Goal: Task Accomplishment & Management: Use online tool/utility

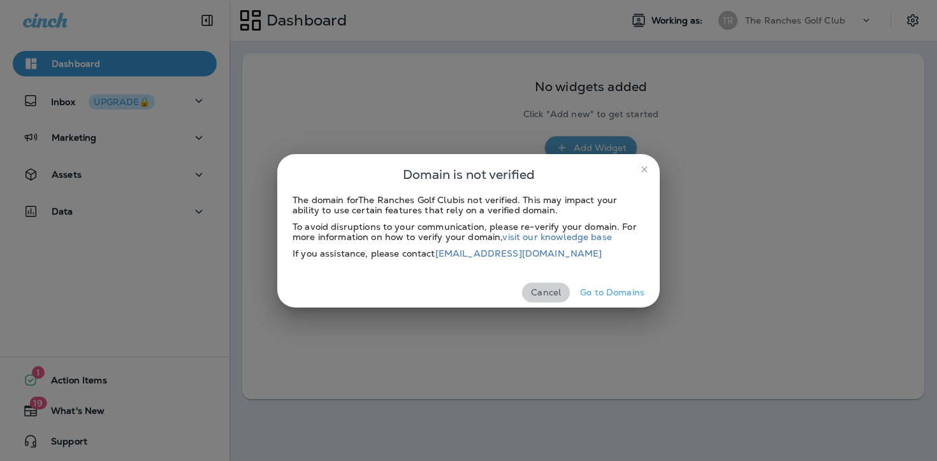
click at [540, 295] on button "Cancel" at bounding box center [546, 293] width 48 height 20
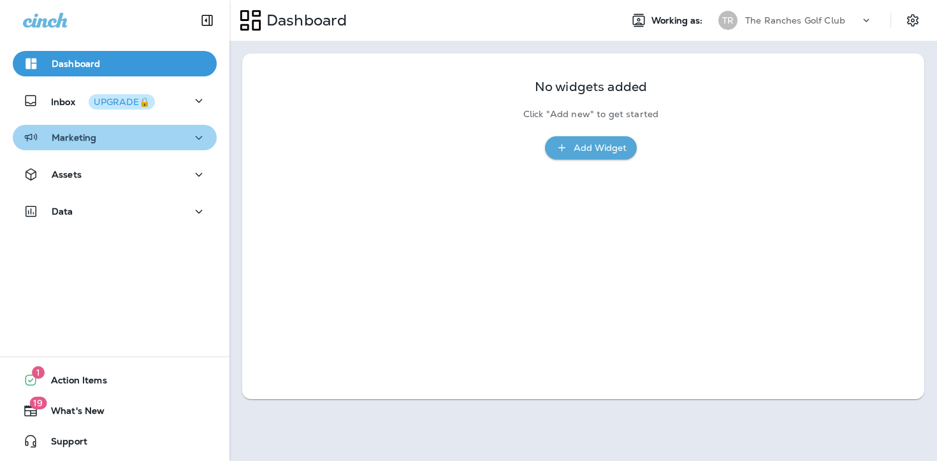
click at [177, 150] on button "Marketing" at bounding box center [115, 137] width 204 height 25
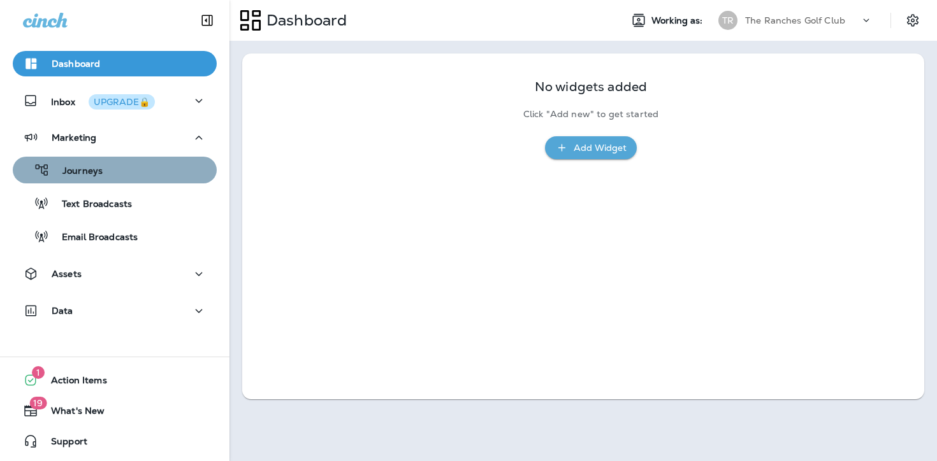
click at [114, 164] on div "Journeys" at bounding box center [115, 170] width 194 height 19
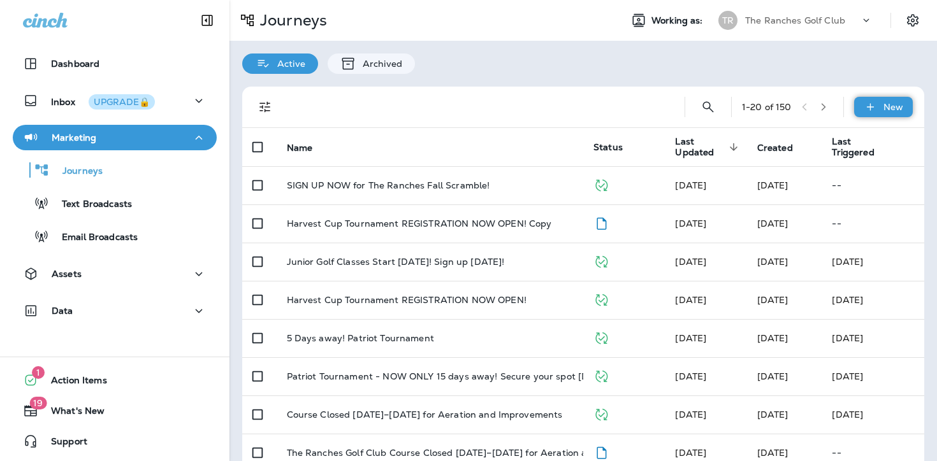
click at [866, 112] on icon at bounding box center [869, 107] width 13 height 13
click at [835, 136] on p "New Journey" at bounding box center [861, 138] width 64 height 10
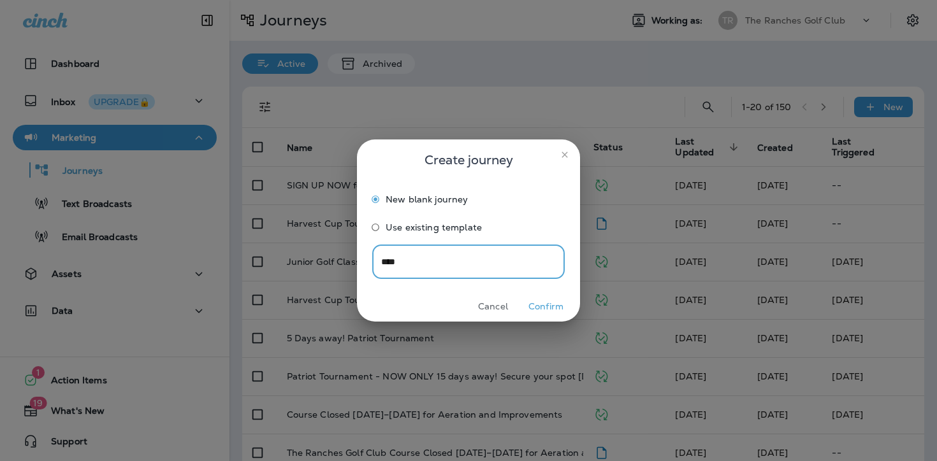
type input "****"
click at [540, 311] on button "Confirm" at bounding box center [546, 307] width 48 height 20
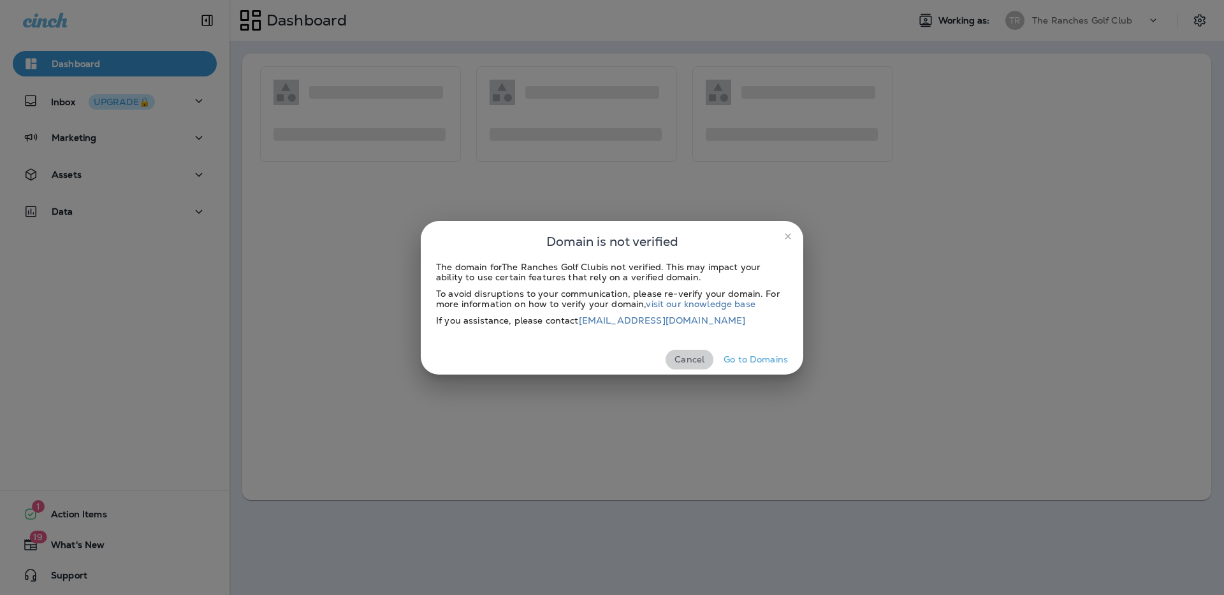
click at [690, 359] on button "Cancel" at bounding box center [689, 360] width 48 height 20
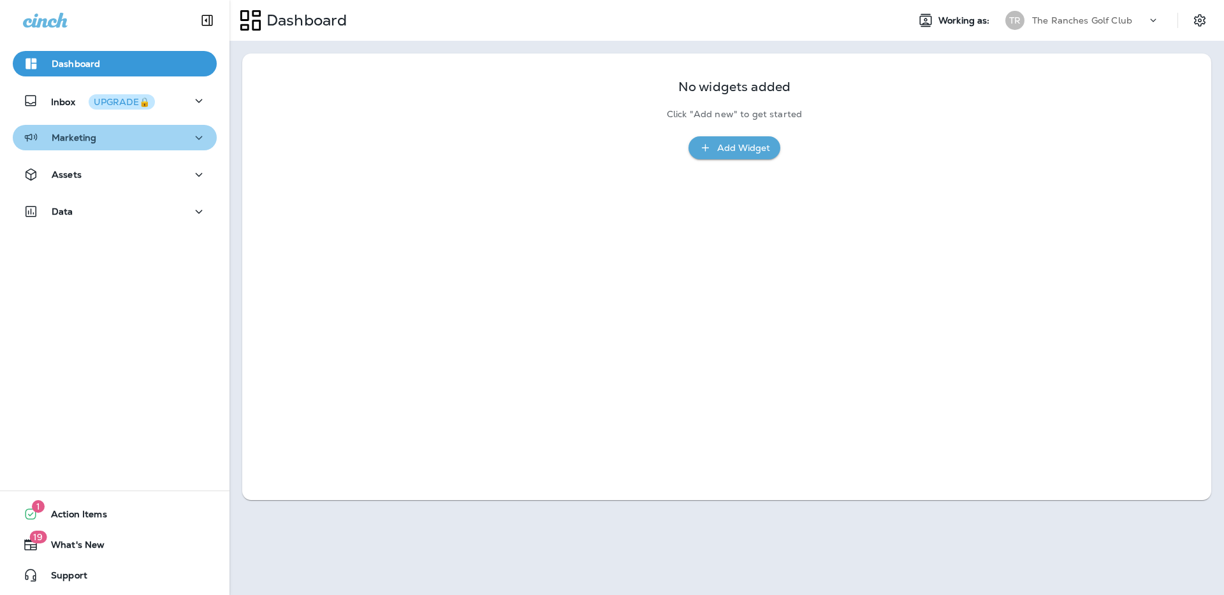
click at [163, 144] on div "Marketing" at bounding box center [115, 138] width 184 height 16
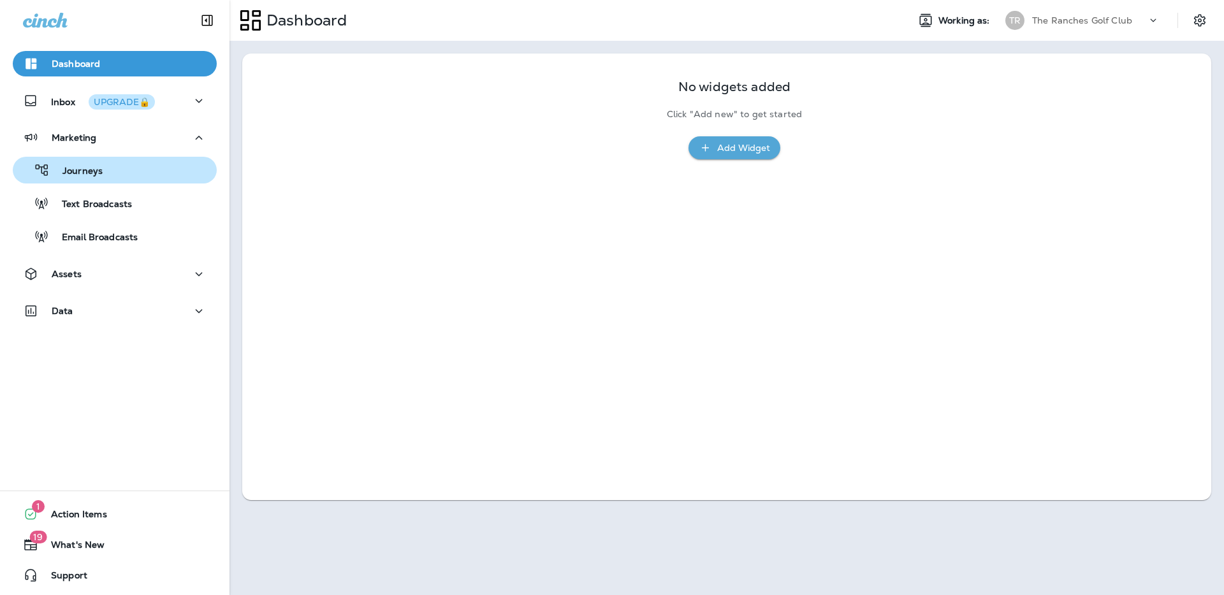
click at [152, 168] on div "Journeys" at bounding box center [115, 170] width 194 height 19
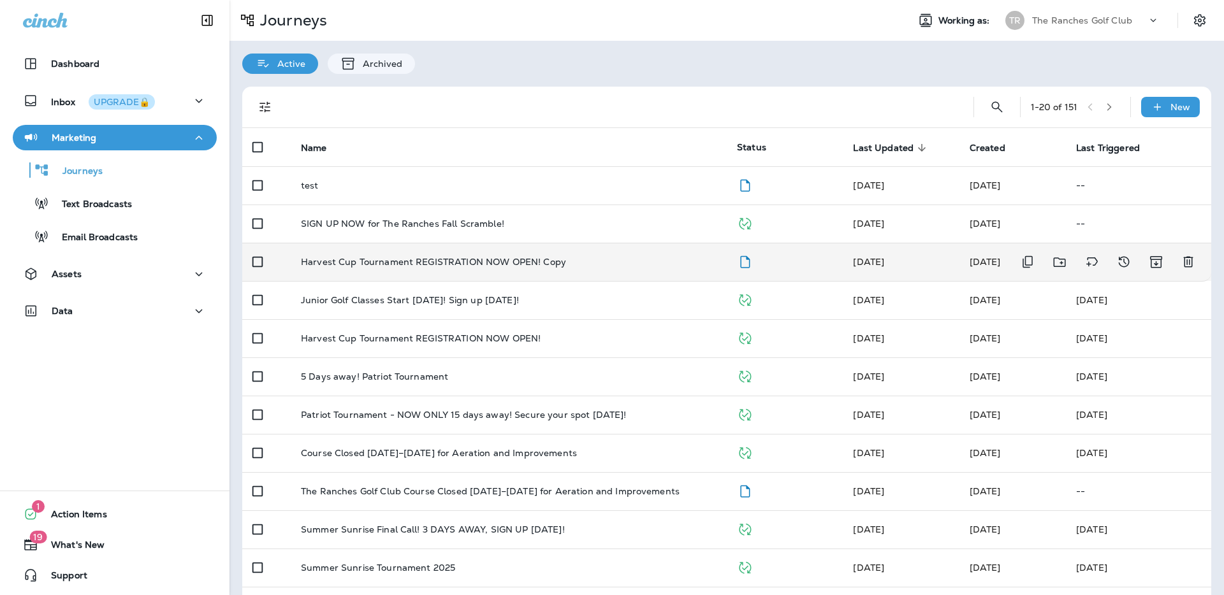
click at [421, 266] on p "Harvest Cup Tournament REGISTRATION NOW OPEN! Copy" at bounding box center [433, 262] width 265 height 10
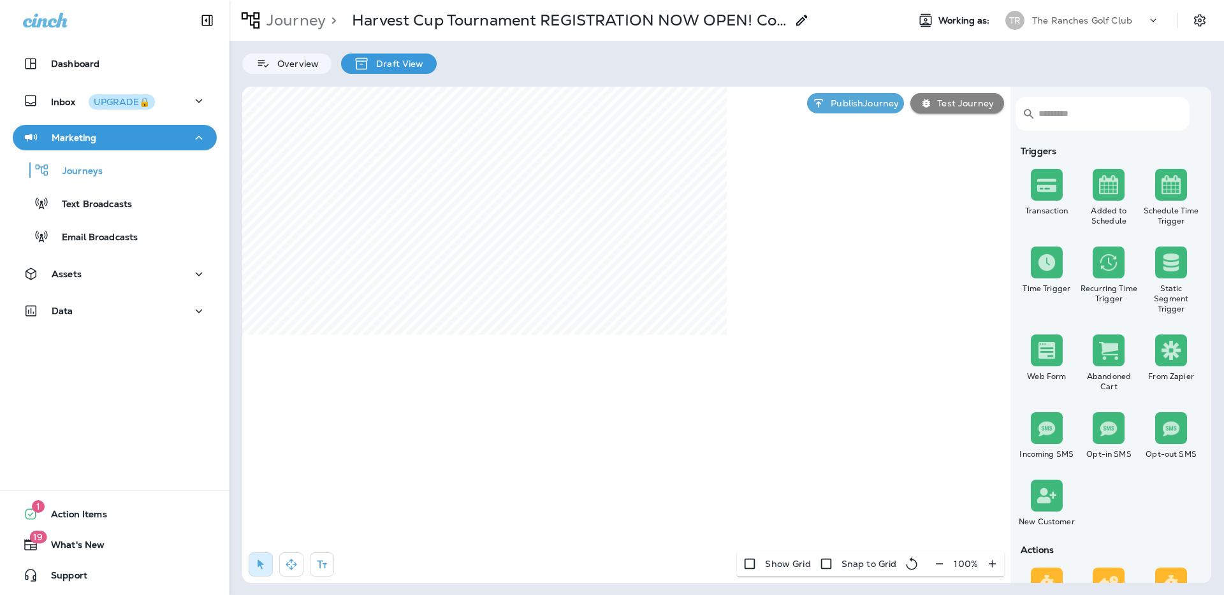
select select "****"
click at [806, 408] on span "Cancel" at bounding box center [799, 412] width 28 height 9
click at [290, 561] on icon "button" at bounding box center [291, 564] width 13 height 13
click at [1081, 191] on div "​ ​ Triggers Transaction Added to Schedule Schedule Time Trigger Time Trigger R…" at bounding box center [726, 335] width 969 height 496
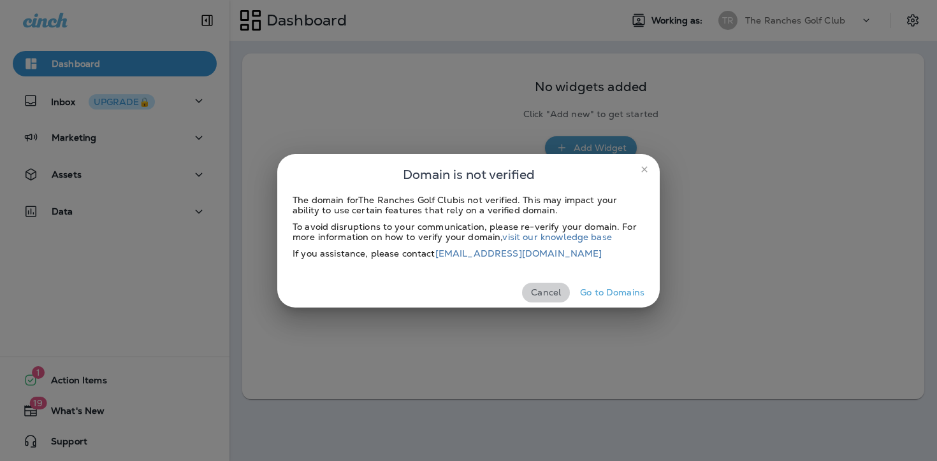
drag, startPoint x: 544, startPoint y: 296, endPoint x: 536, endPoint y: 296, distance: 7.6
click at [544, 295] on button "Cancel" at bounding box center [546, 293] width 48 height 20
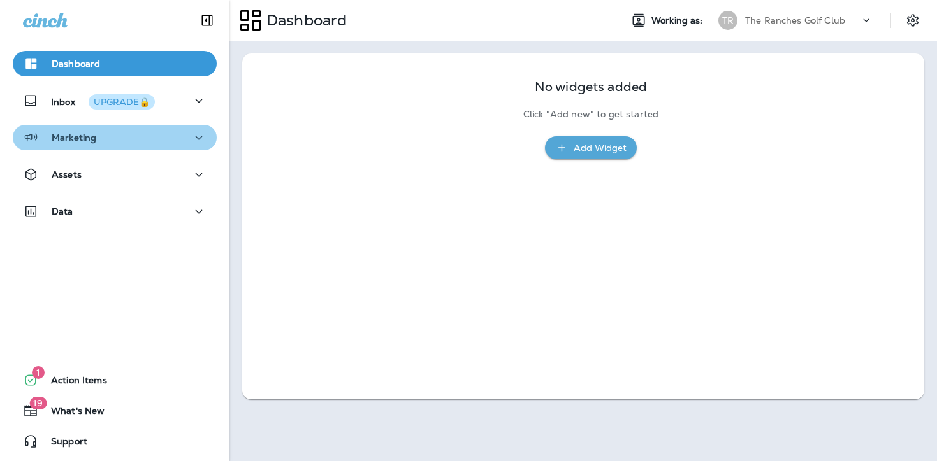
click at [135, 136] on div "Marketing" at bounding box center [115, 138] width 184 height 16
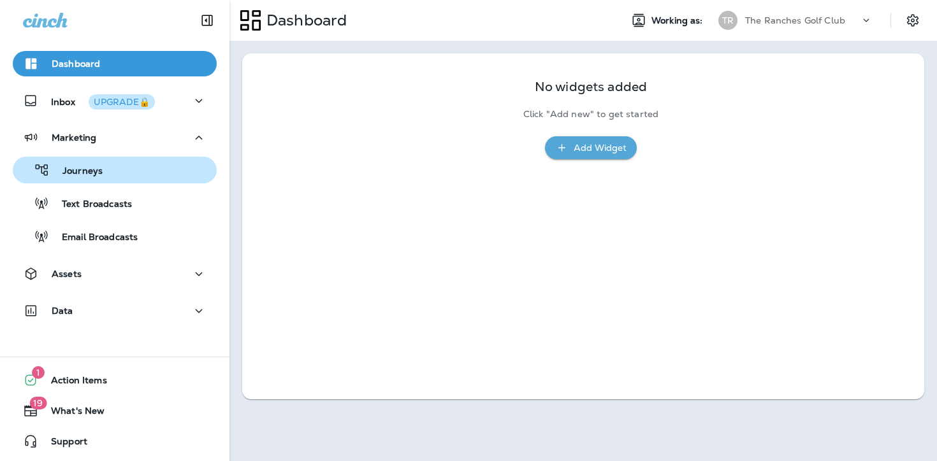
click at [99, 170] on p "Journeys" at bounding box center [76, 172] width 53 height 12
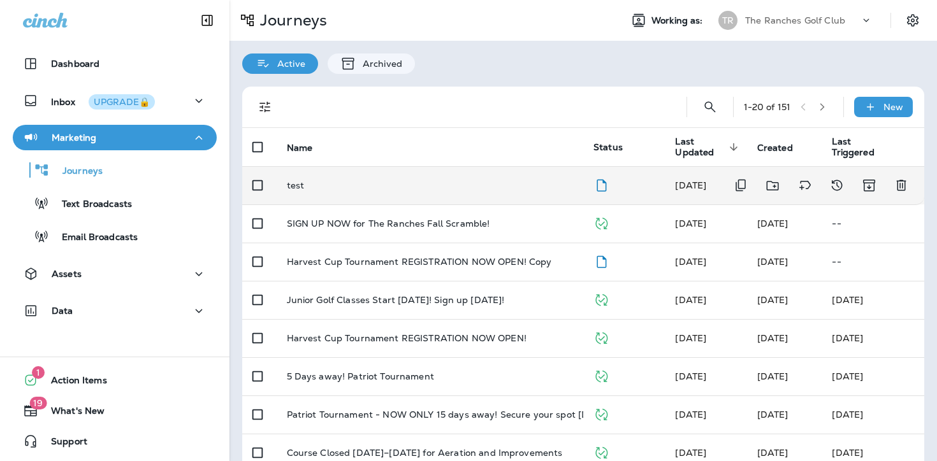
click at [464, 185] on div "test" at bounding box center [430, 185] width 287 height 10
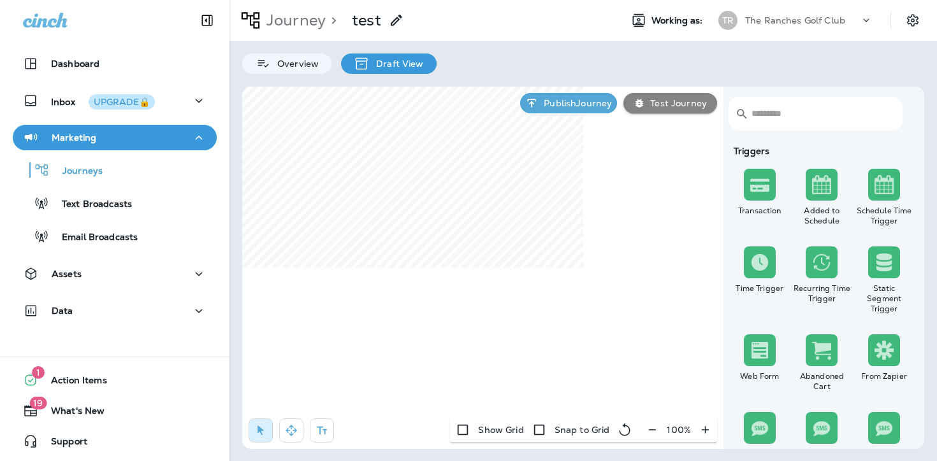
click at [882, 189] on img at bounding box center [883, 184] width 19 height 19
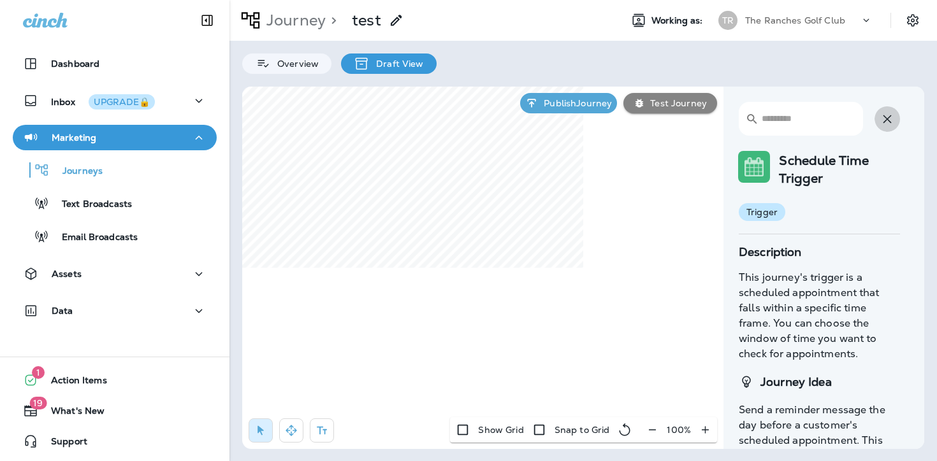
click at [894, 119] on icon "button" at bounding box center [886, 119] width 15 height 15
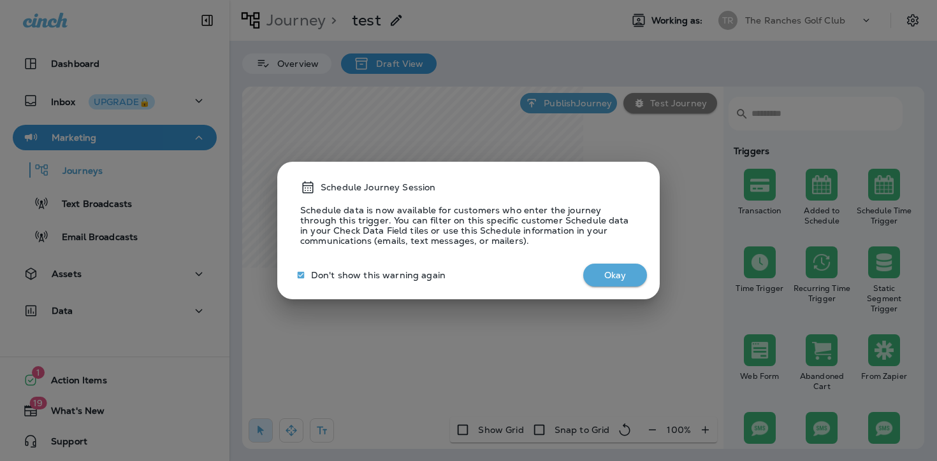
click at [609, 273] on button "Okay" at bounding box center [615, 276] width 64 height 24
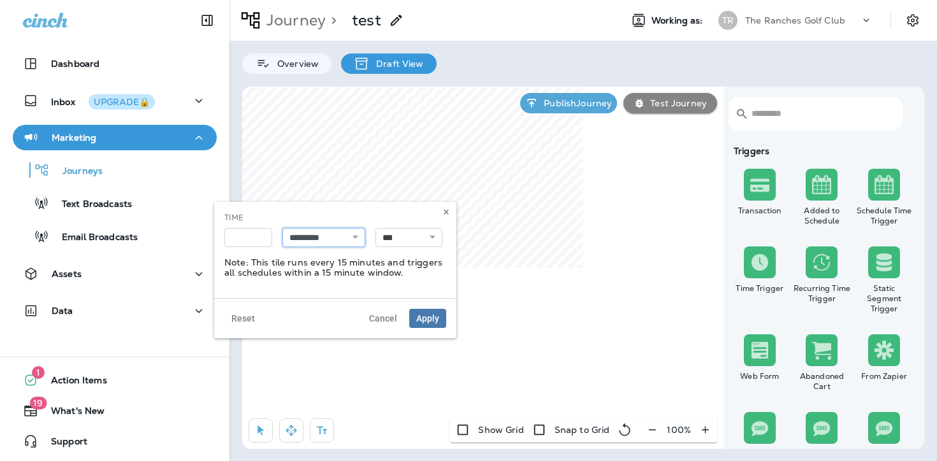
click at [353, 237] on select "********* ******* ****** *******" at bounding box center [323, 237] width 83 height 19
click at [411, 240] on select "*** ********" at bounding box center [408, 237] width 67 height 19
select select "********"
click at [375, 228] on select "*** ********" at bounding box center [408, 237] width 67 height 19
click at [427, 322] on span "Apply" at bounding box center [427, 318] width 23 height 9
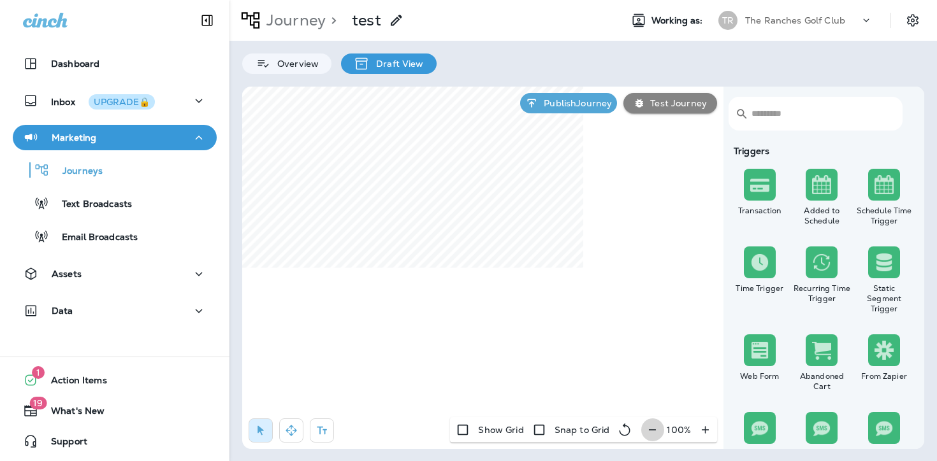
click at [644, 428] on button "button" at bounding box center [652, 430] width 24 height 23
click at [657, 432] on icon "button" at bounding box center [657, 430] width 13 height 13
click at [258, 437] on button "button" at bounding box center [261, 431] width 24 height 24
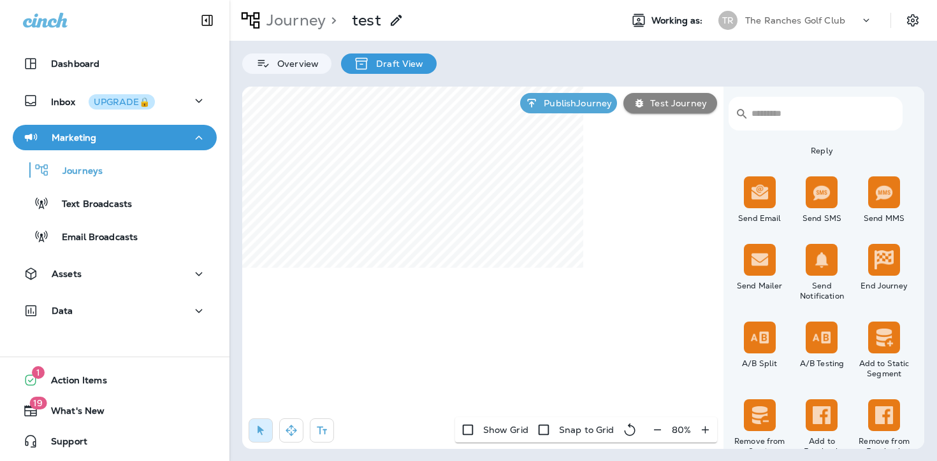
scroll to position [468, 0]
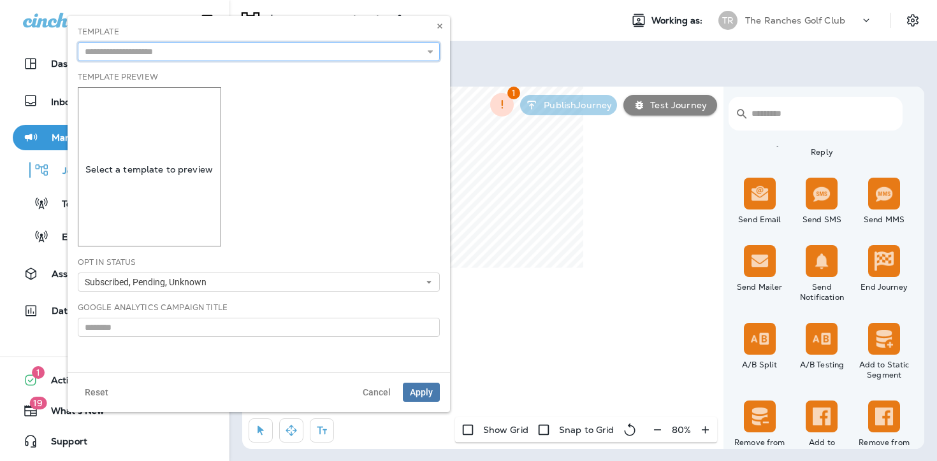
click at [177, 55] on input "text" at bounding box center [259, 51] width 362 height 19
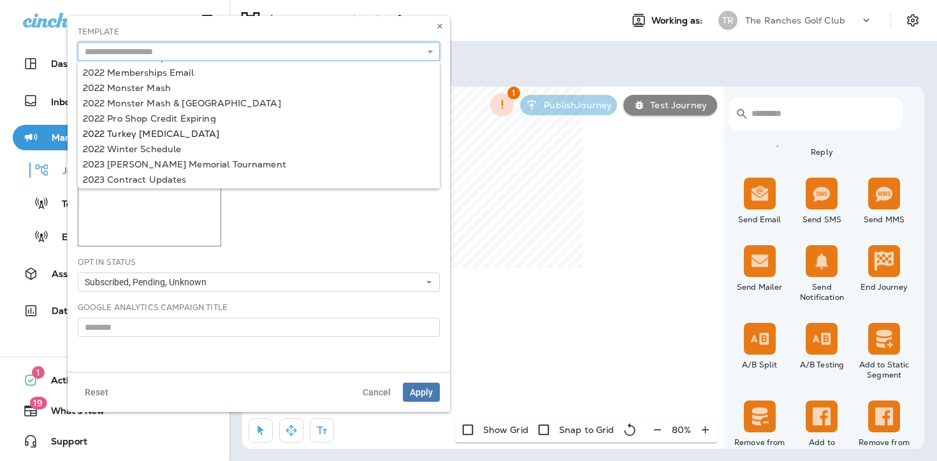
scroll to position [0, 0]
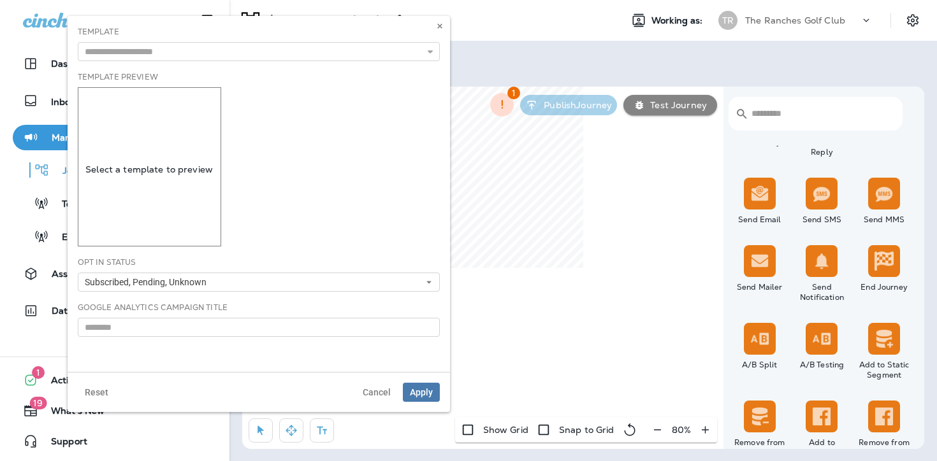
click at [340, 23] on div "Template 2022 Christmas Special 2022 Memberships Email 2022 Monster Mash 2022 M…" at bounding box center [259, 194] width 382 height 356
click at [438, 30] on button at bounding box center [440, 26] width 14 height 14
click at [433, 52] on icon "button" at bounding box center [430, 51] width 9 height 9
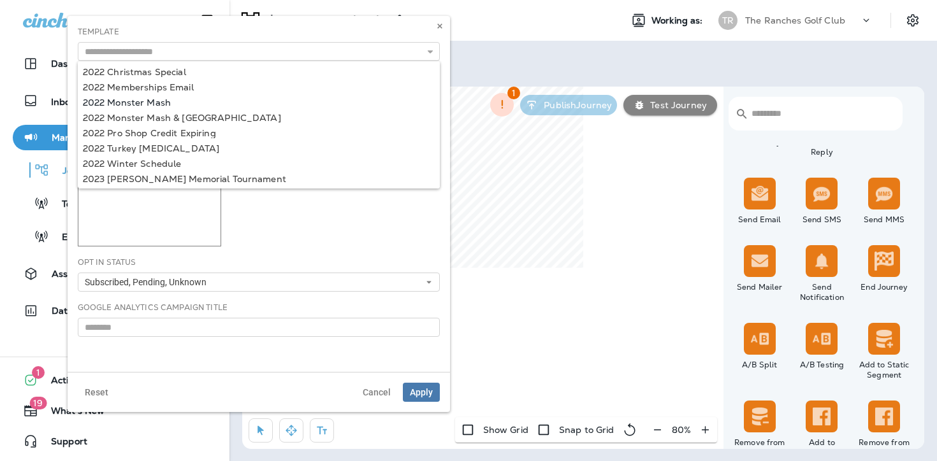
type input "**********"
click at [181, 0] on body "Dashboard Inbox UPGRADE🔒 Marketing Journeys Text Broadcasts Email Broadcasts As…" at bounding box center [468, 0] width 937 height 0
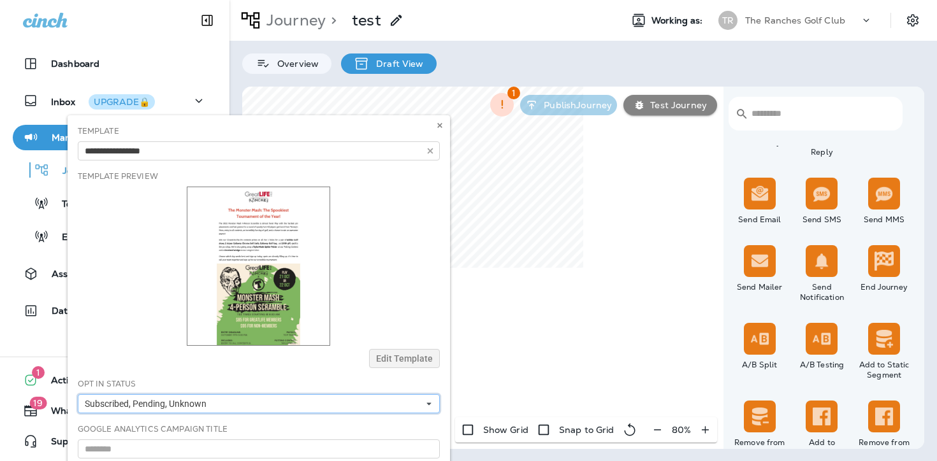
click at [298, 401] on button "Subscribed, Pending, Unknown" at bounding box center [259, 403] width 362 height 19
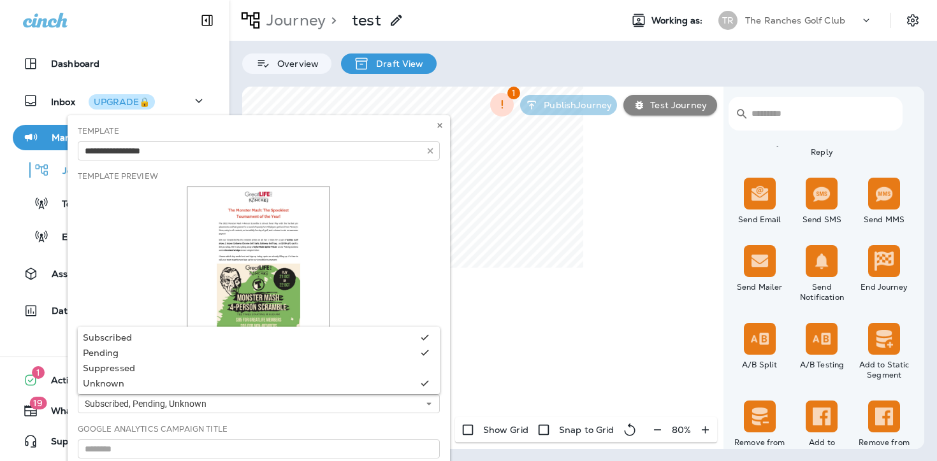
click at [99, 263] on div at bounding box center [259, 266] width 362 height 159
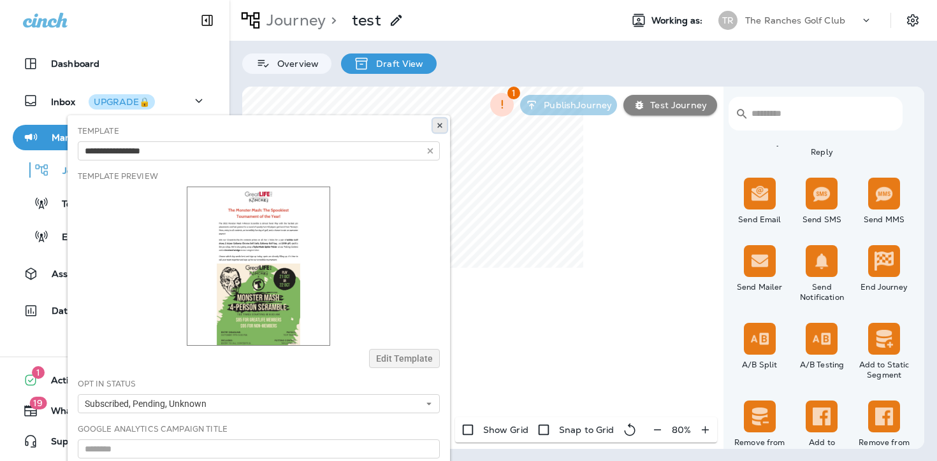
click at [436, 125] on icon at bounding box center [440, 126] width 8 height 8
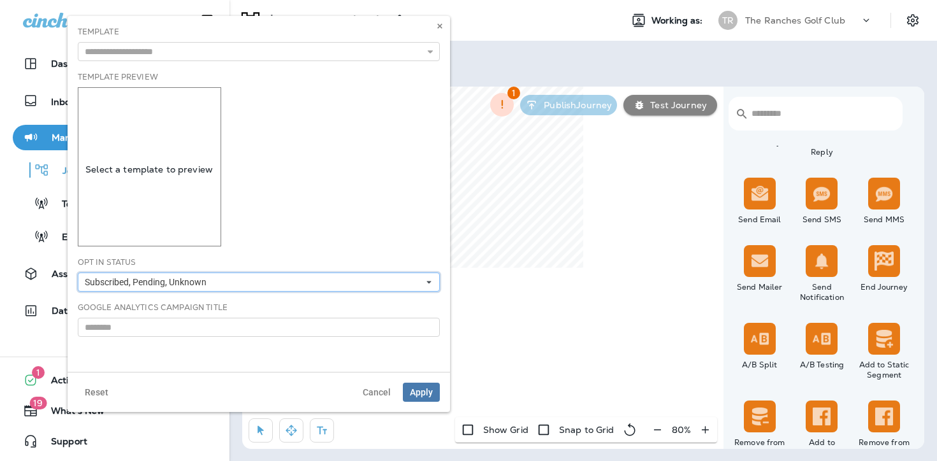
click at [237, 280] on button "Subscribed, Pending, Unknown" at bounding box center [259, 282] width 362 height 19
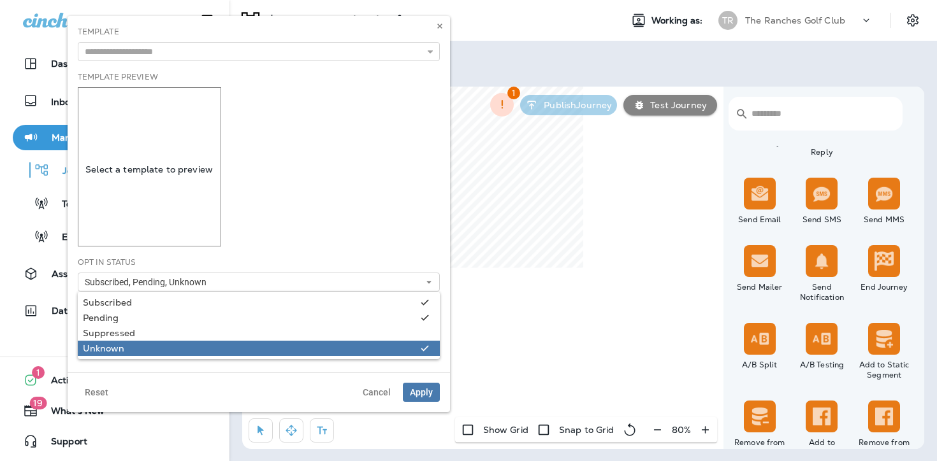
click at [196, 342] on link "Unknown" at bounding box center [259, 348] width 362 height 15
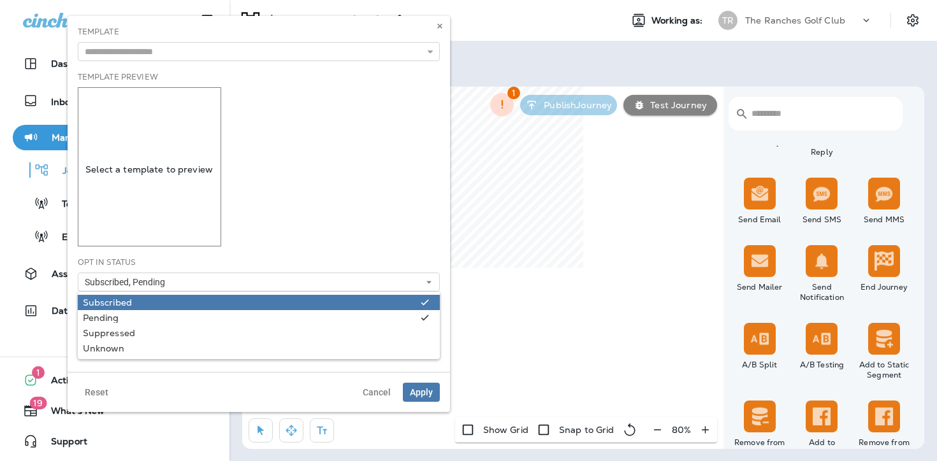
click at [180, 301] on div "Subscribed" at bounding box center [249, 303] width 333 height 10
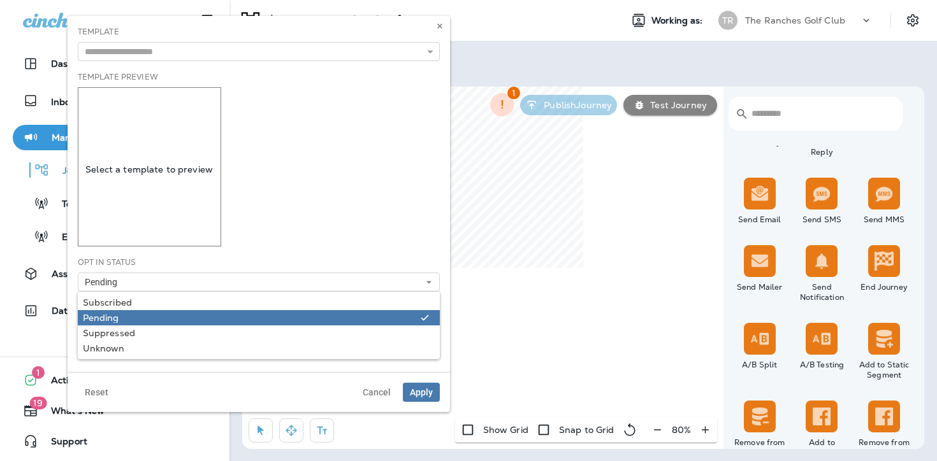
click at [191, 312] on link "Pending" at bounding box center [259, 317] width 362 height 15
click at [271, 315] on div "Pending" at bounding box center [249, 318] width 333 height 10
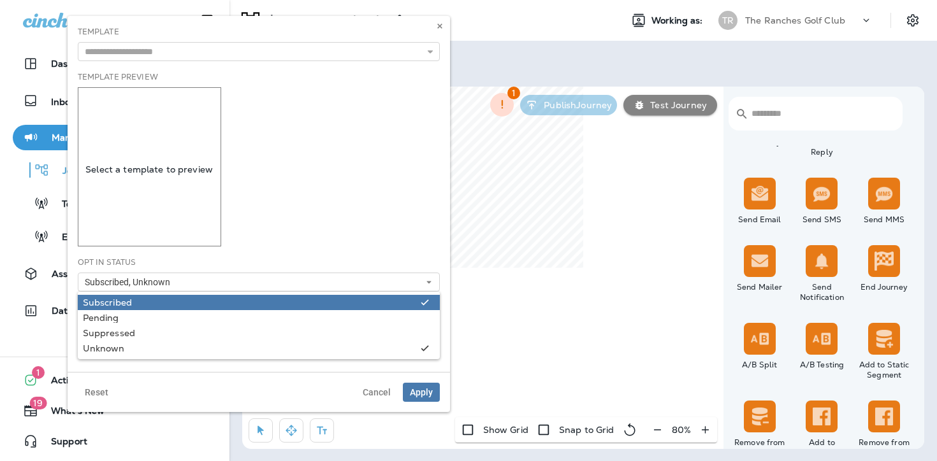
click at [272, 307] on div "Subscribed" at bounding box center [249, 303] width 333 height 10
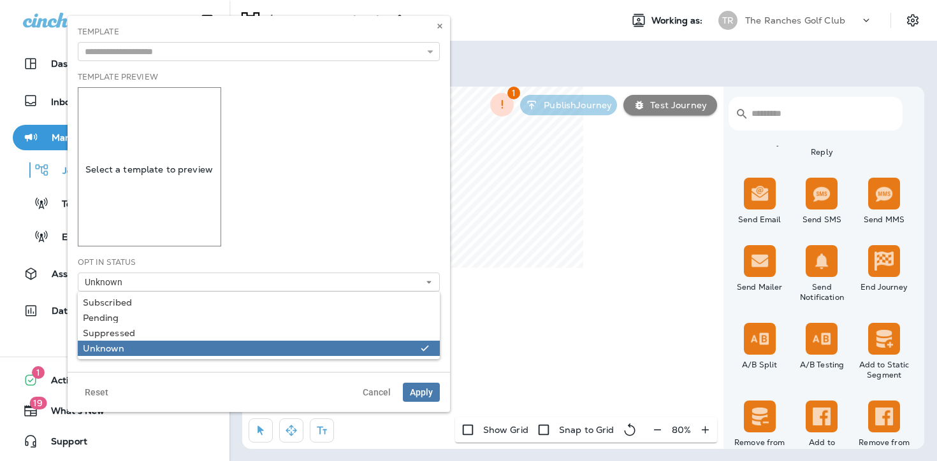
click at [273, 352] on div "Unknown" at bounding box center [249, 348] width 333 height 10
click at [272, 352] on div "Unknown" at bounding box center [249, 348] width 333 height 10
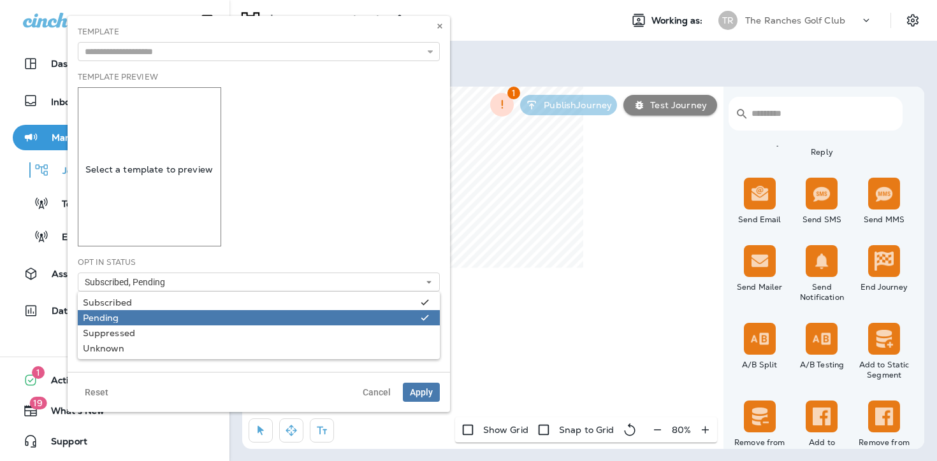
click at [279, 322] on div "Pending" at bounding box center [249, 318] width 333 height 10
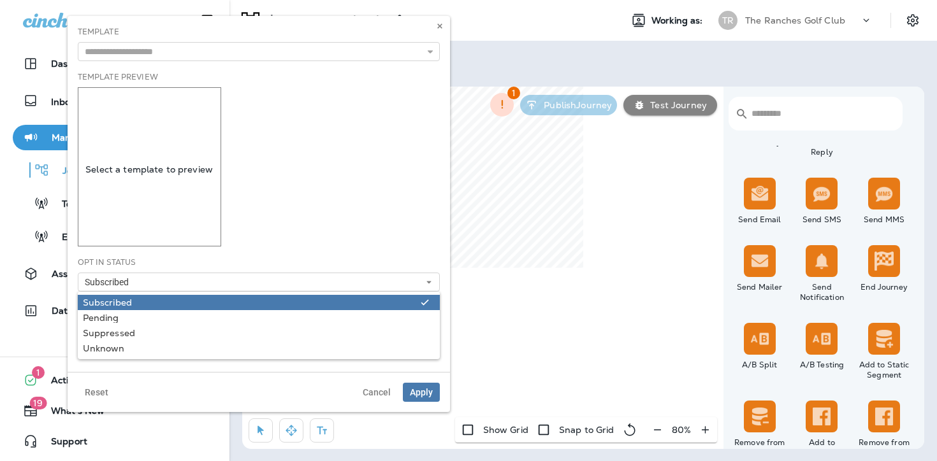
click at [276, 309] on link "Subscribed" at bounding box center [259, 302] width 362 height 15
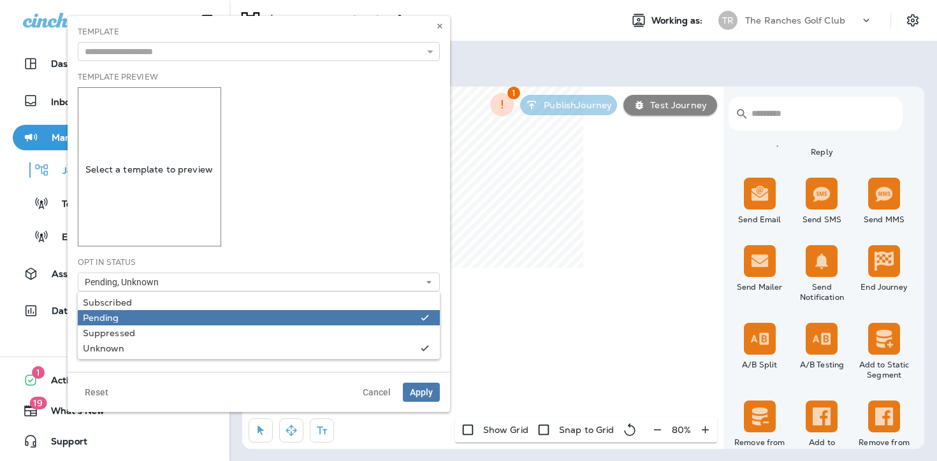
click at [272, 313] on div "Pending" at bounding box center [249, 318] width 333 height 10
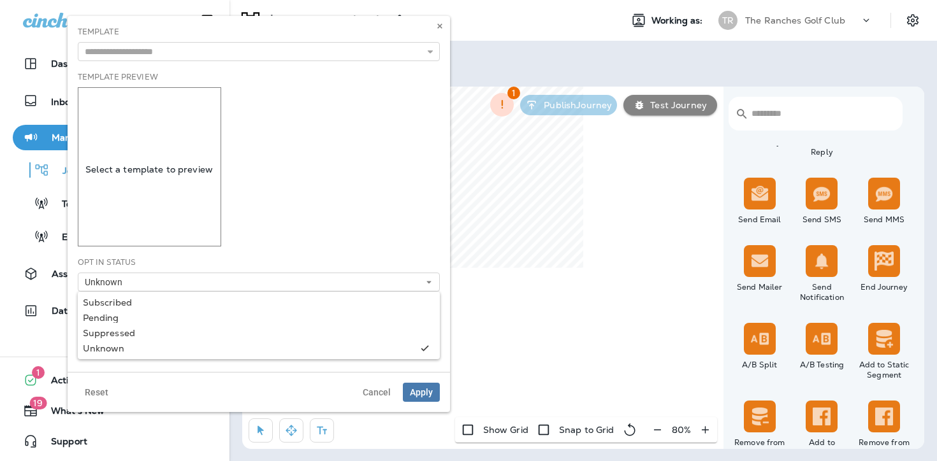
click at [307, 223] on div "Template Preview Select a template to preview" at bounding box center [259, 158] width 362 height 175
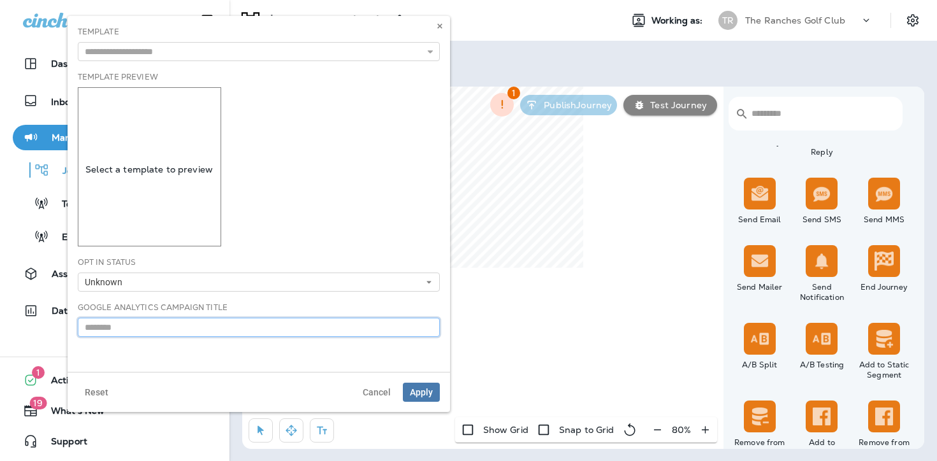
click at [259, 331] on input "text" at bounding box center [259, 327] width 362 height 19
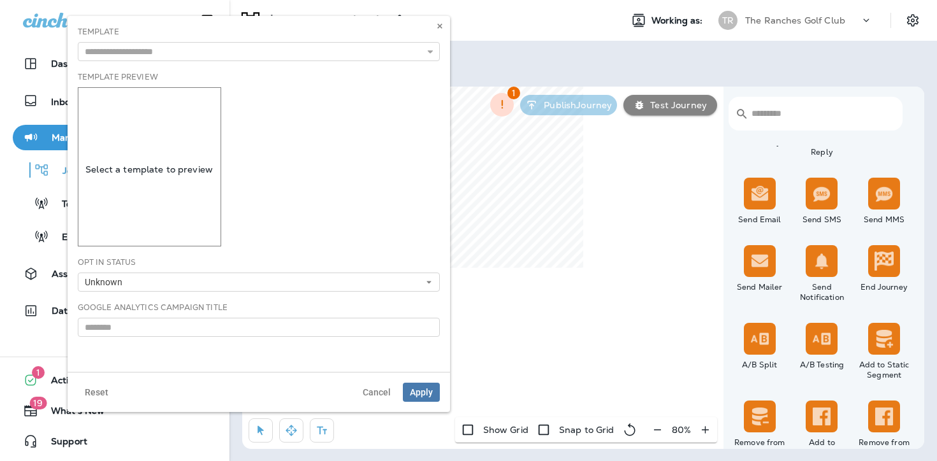
click at [268, 359] on div "Template 2022 Christmas Special 2022 Memberships Email 2022 Monster Mash 2022 M…" at bounding box center [259, 194] width 382 height 356
click at [412, 394] on span "Apply" at bounding box center [421, 392] width 23 height 9
click at [382, 384] on button "Cancel" at bounding box center [377, 392] width 42 height 19
click at [203, 59] on input "text" at bounding box center [259, 51] width 362 height 19
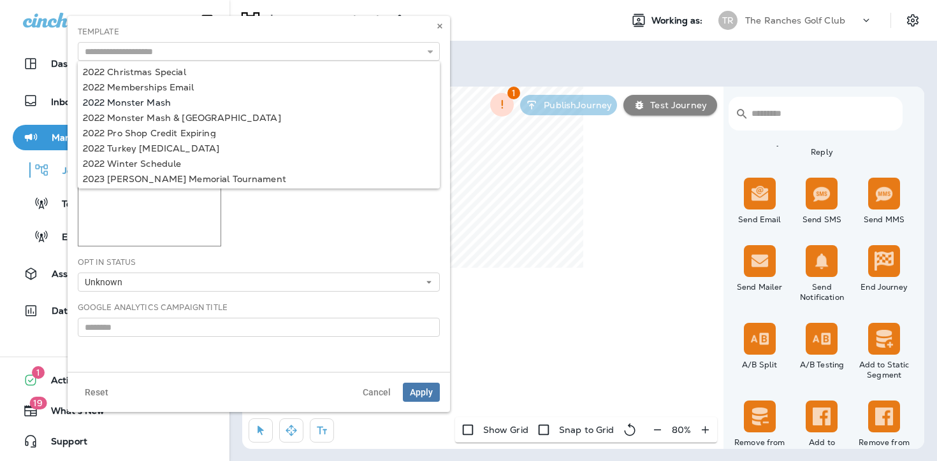
type input "**********"
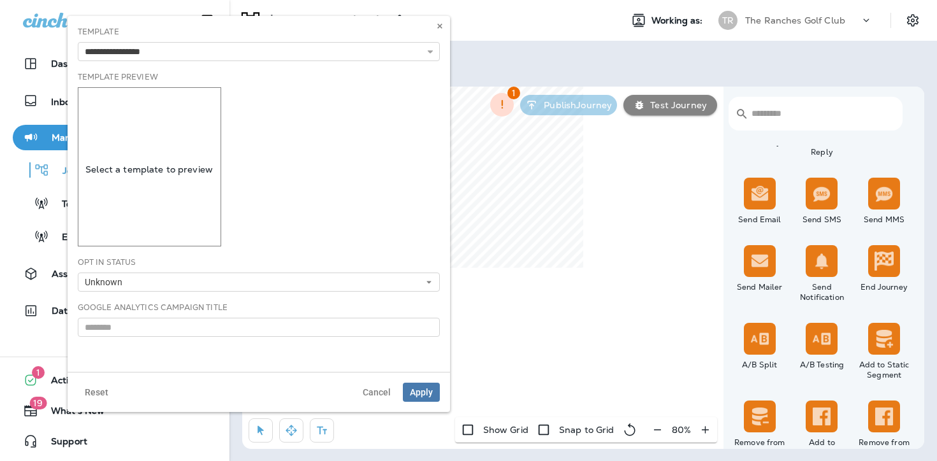
click at [168, 96] on div "**********" at bounding box center [259, 194] width 382 height 356
click at [415, 394] on span "Apply" at bounding box center [421, 392] width 23 height 9
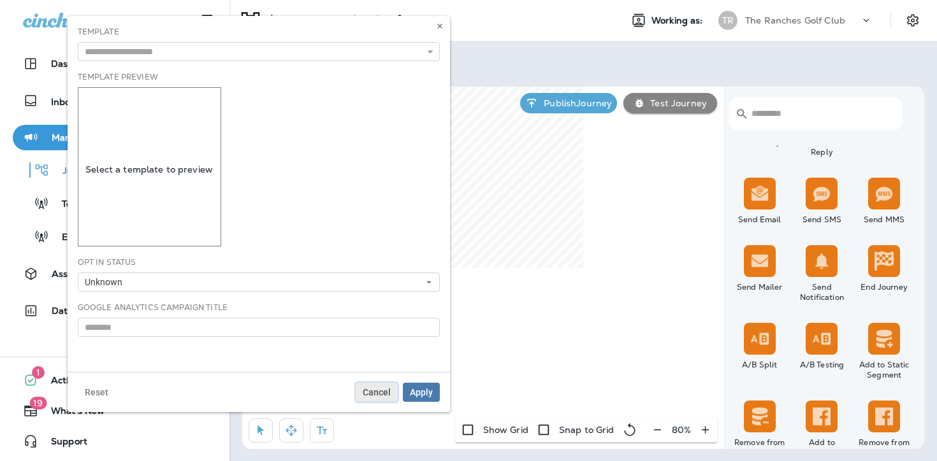
click at [382, 391] on span "Cancel" at bounding box center [377, 392] width 28 height 9
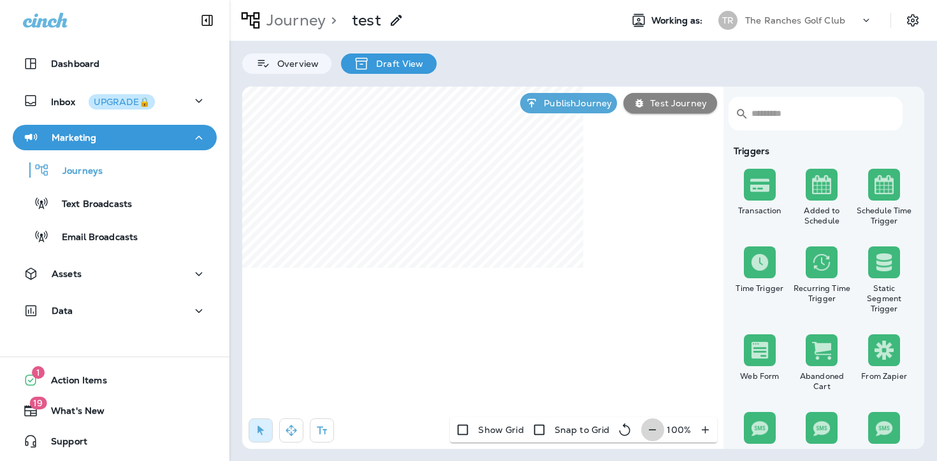
click at [648, 422] on button "button" at bounding box center [652, 430] width 24 height 23
click at [648, 422] on button "button" at bounding box center [658, 430] width 24 height 23
click at [288, 427] on icon "button" at bounding box center [291, 430] width 13 height 13
click at [265, 429] on icon "button" at bounding box center [260, 430] width 13 height 13
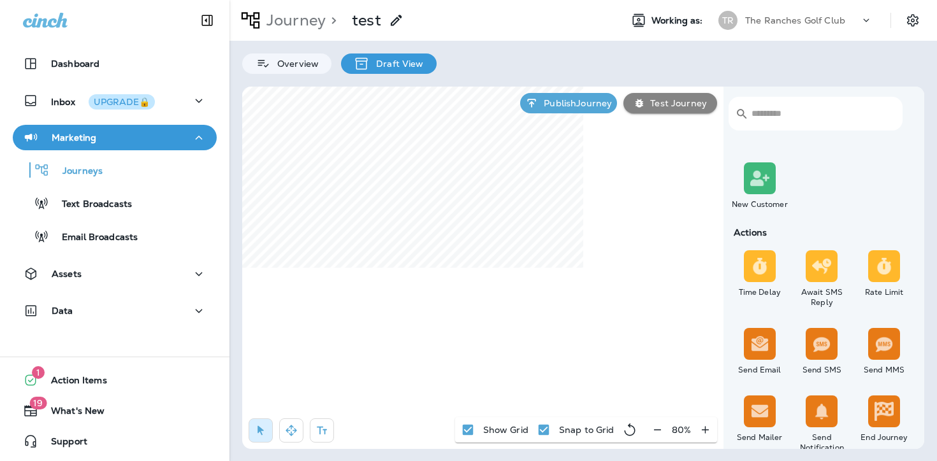
scroll to position [318, 0]
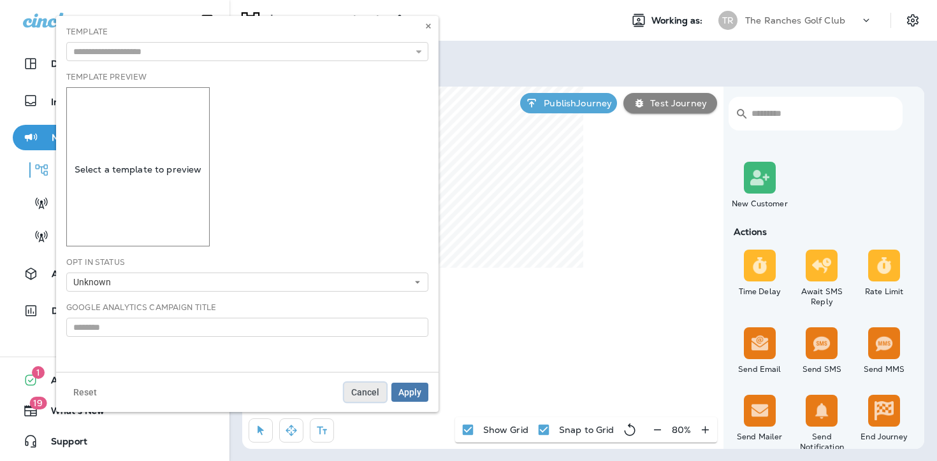
click at [363, 396] on span "Cancel" at bounding box center [365, 392] width 28 height 9
click at [228, 55] on input "text" at bounding box center [247, 51] width 362 height 19
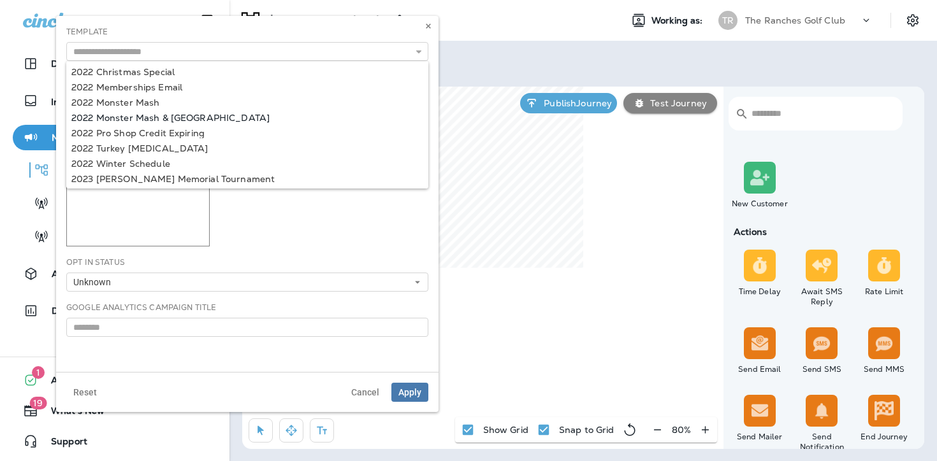
type input "**********"
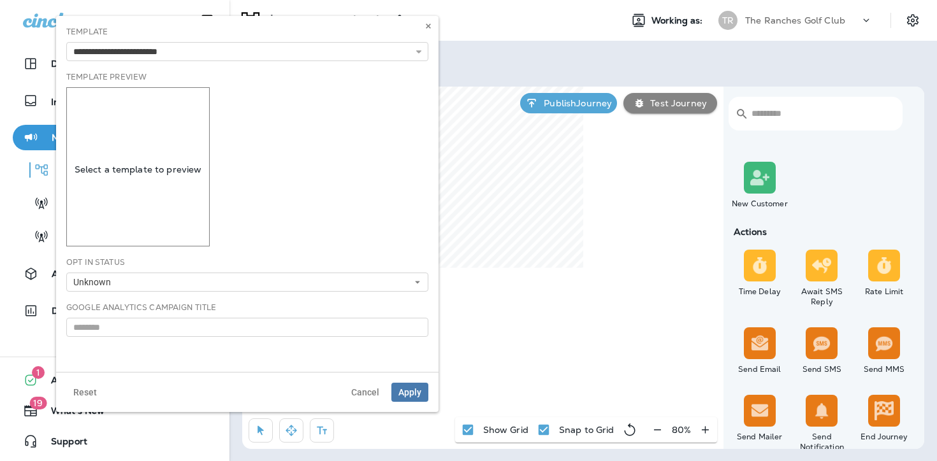
click at [163, 119] on div "**********" at bounding box center [247, 194] width 382 height 356
click at [414, 395] on span "Apply" at bounding box center [409, 392] width 23 height 9
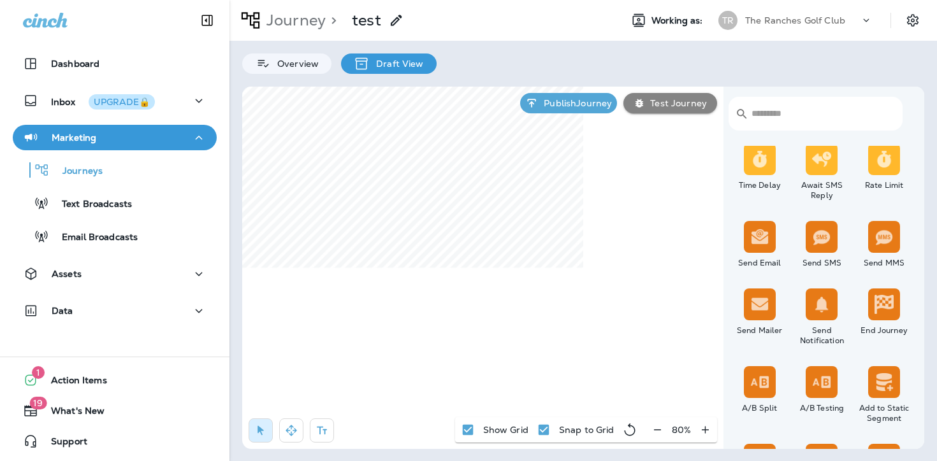
scroll to position [440, 0]
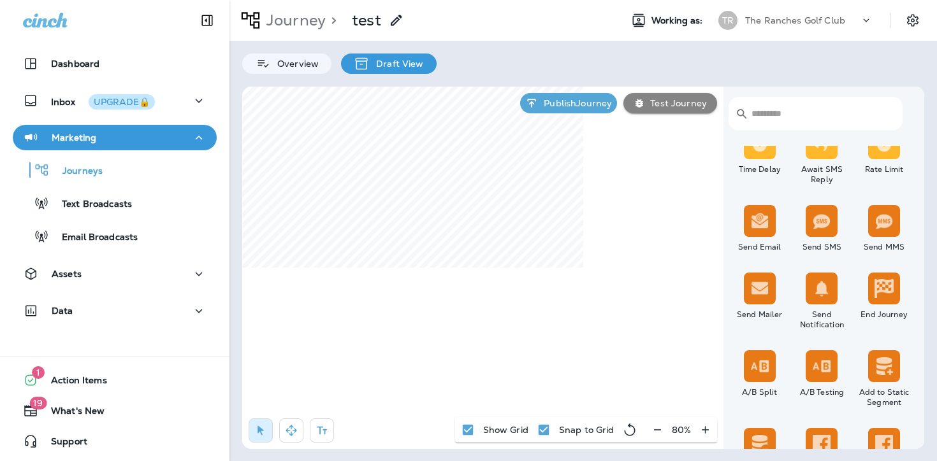
click at [825, 365] on img at bounding box center [821, 366] width 19 height 19
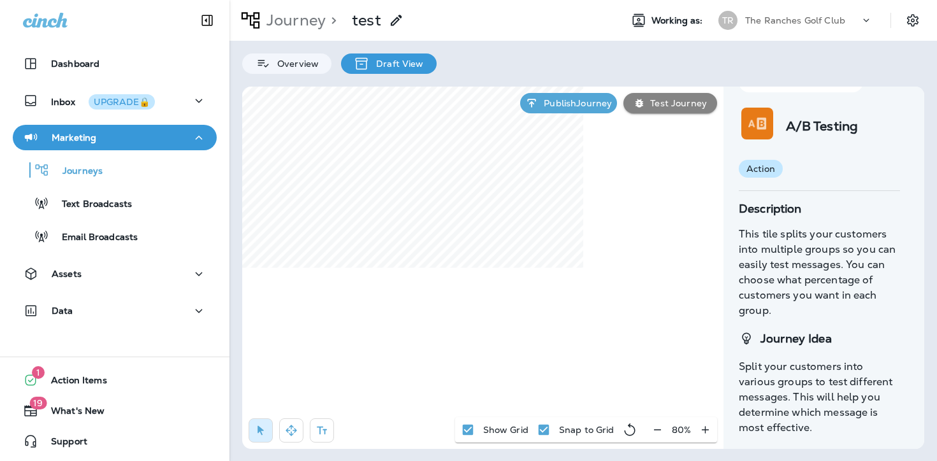
scroll to position [45, 0]
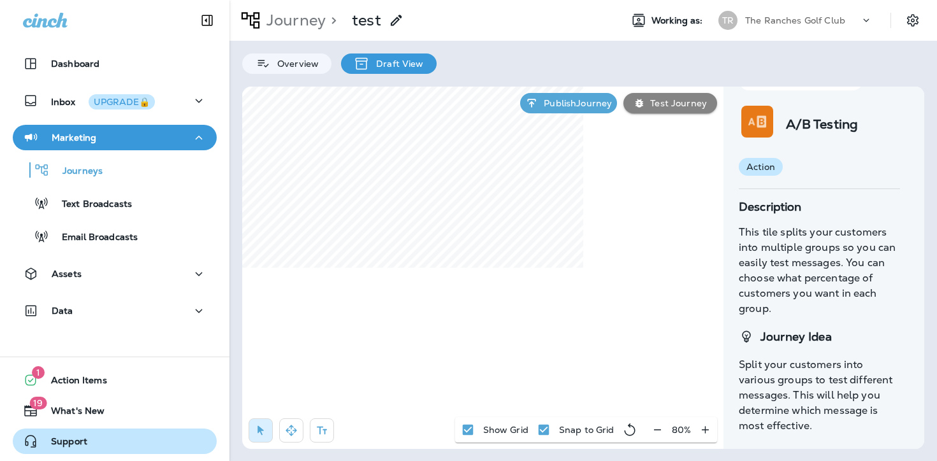
click at [64, 429] on button "Support" at bounding box center [115, 441] width 204 height 25
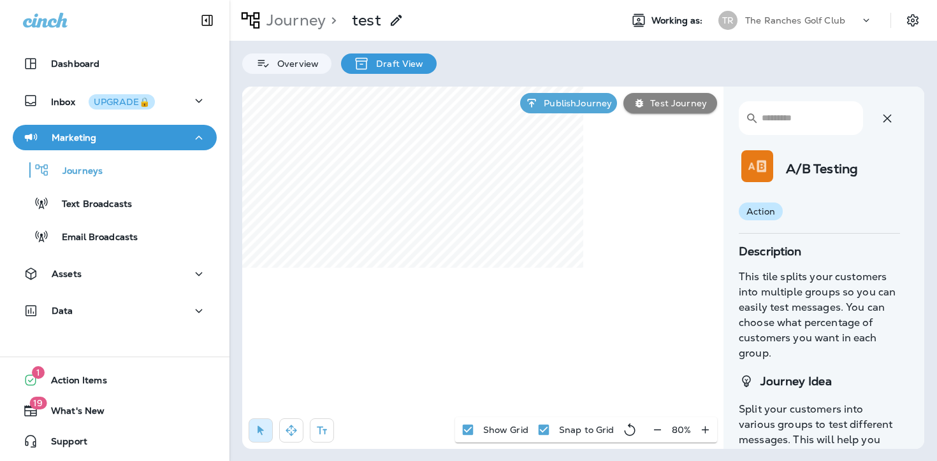
scroll to position [0, 0]
click at [890, 120] on icon "button" at bounding box center [886, 119] width 15 height 15
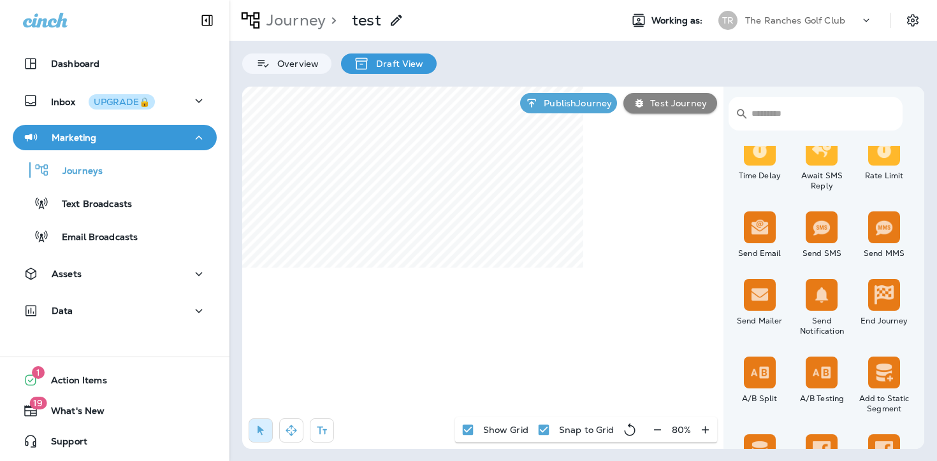
scroll to position [455, 0]
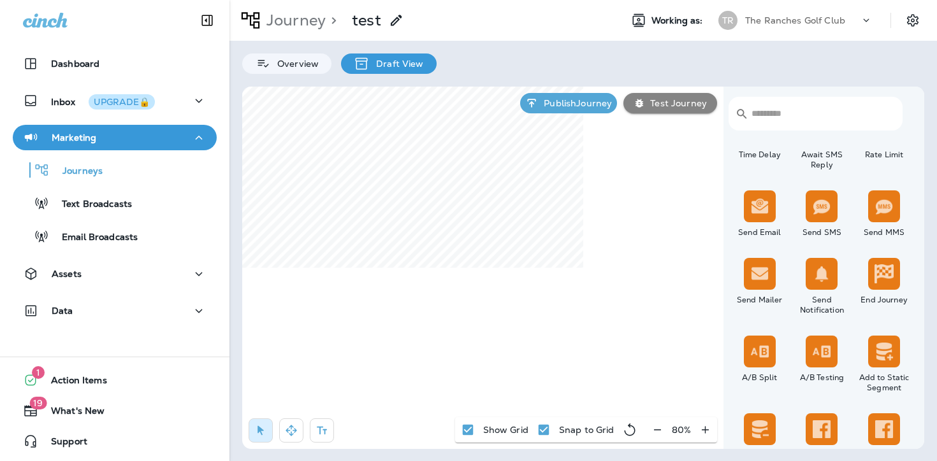
click at [758, 350] on img at bounding box center [759, 351] width 19 height 19
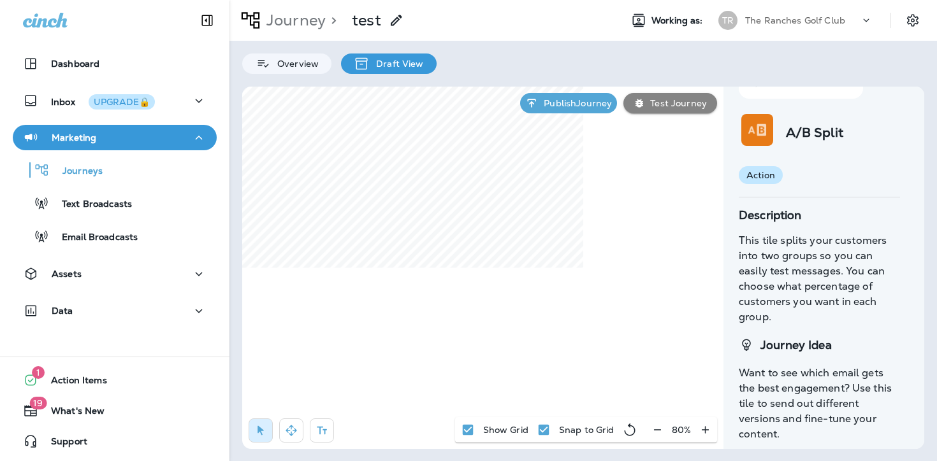
scroll to position [45, 0]
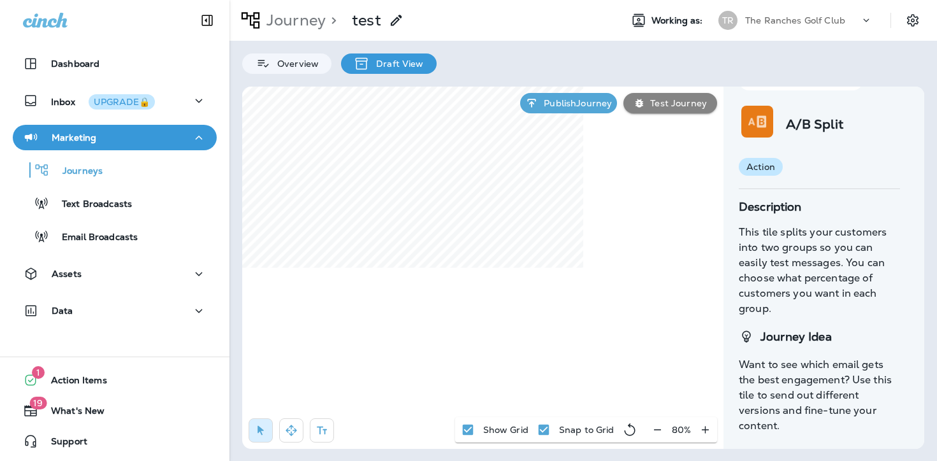
click at [529, 205] on div "​ ​ A/B Split action Description This tile splits your customers into two group…" at bounding box center [583, 268] width 682 height 363
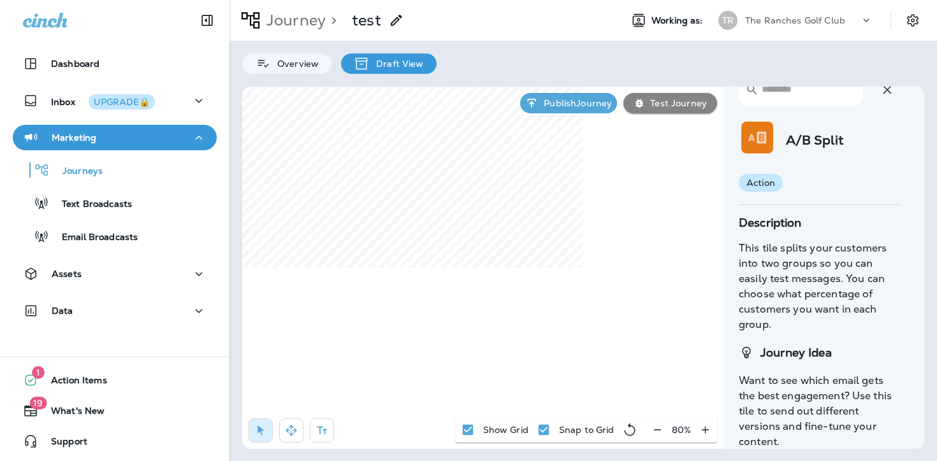
scroll to position [0, 0]
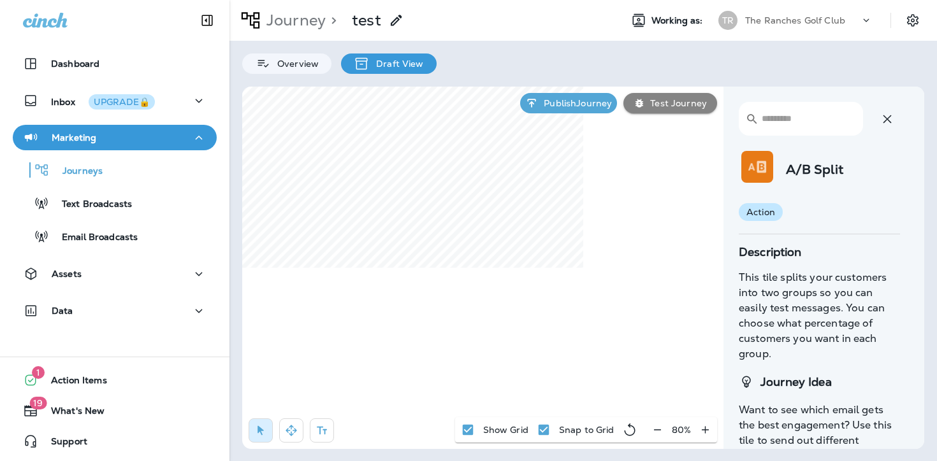
click at [887, 118] on icon "button" at bounding box center [887, 119] width 8 height 8
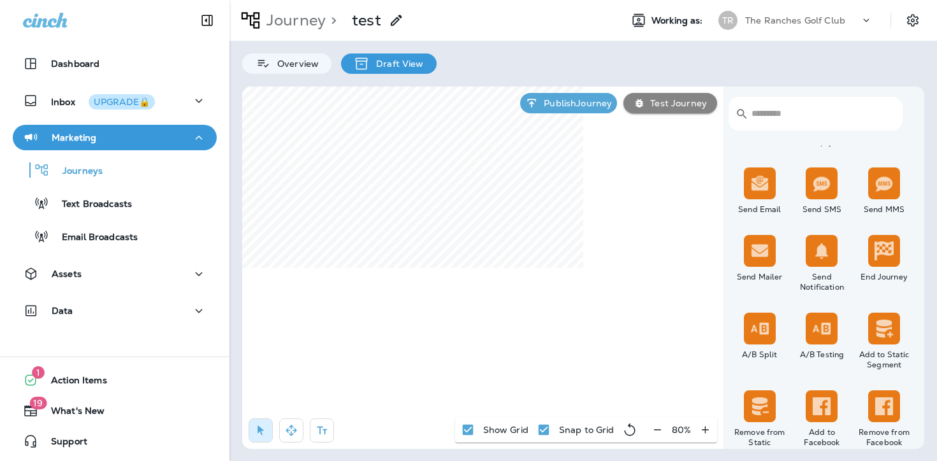
scroll to position [480, 0]
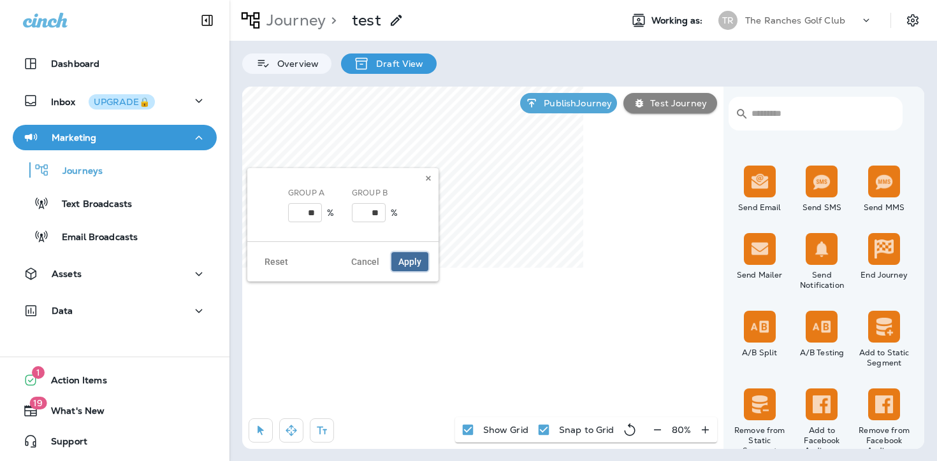
click at [407, 263] on span "Apply" at bounding box center [409, 261] width 23 height 9
click at [820, 320] on img at bounding box center [821, 326] width 19 height 19
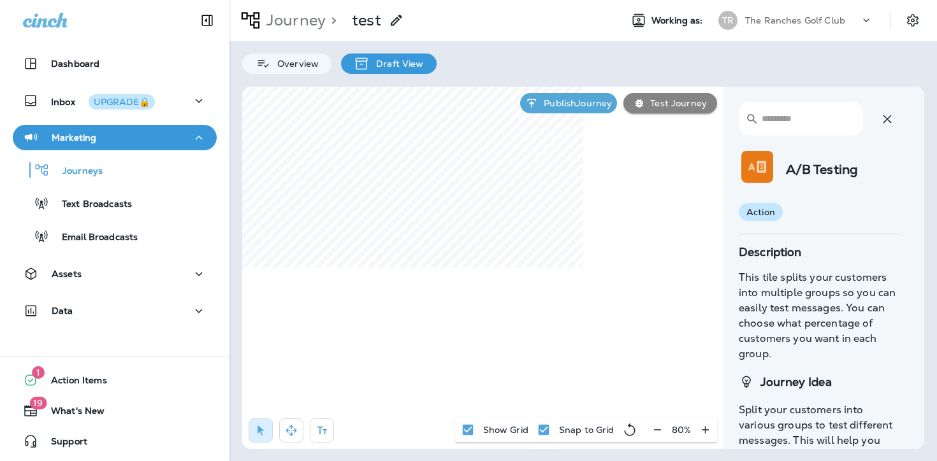
click at [881, 116] on icon "button" at bounding box center [886, 119] width 15 height 15
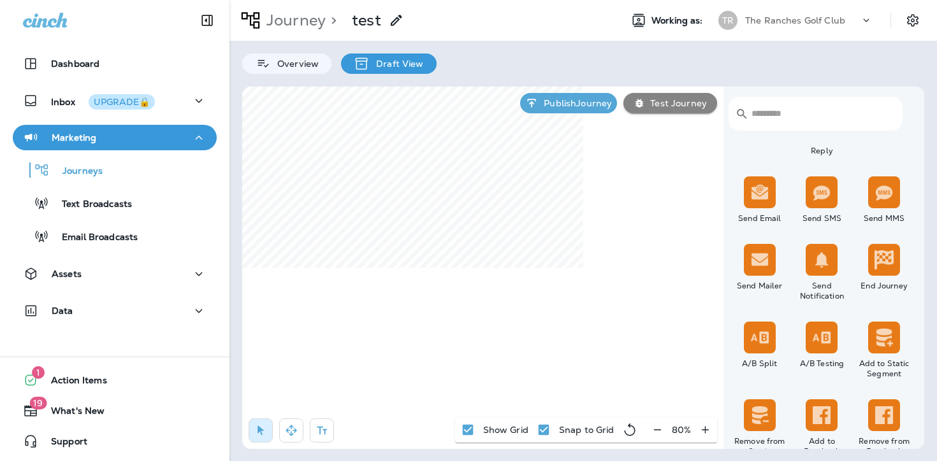
scroll to position [503, 0]
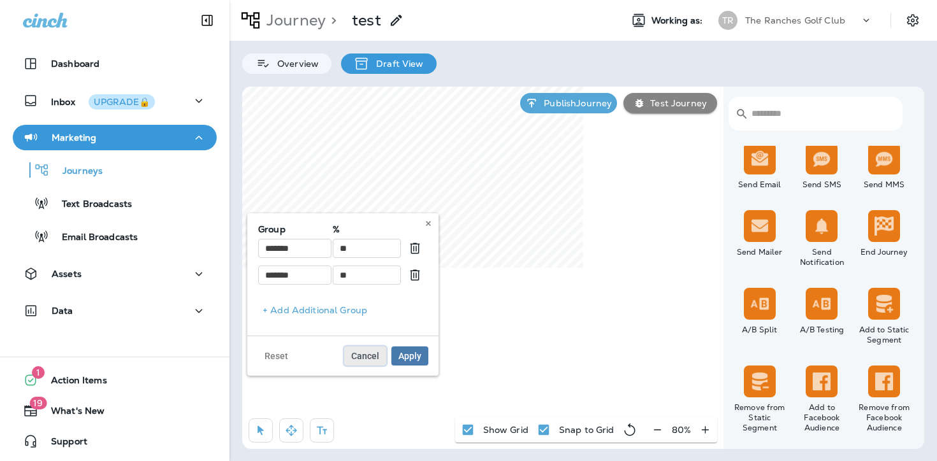
click at [372, 356] on span "Cancel" at bounding box center [365, 356] width 28 height 9
click at [373, 357] on span "Cancel" at bounding box center [365, 356] width 28 height 9
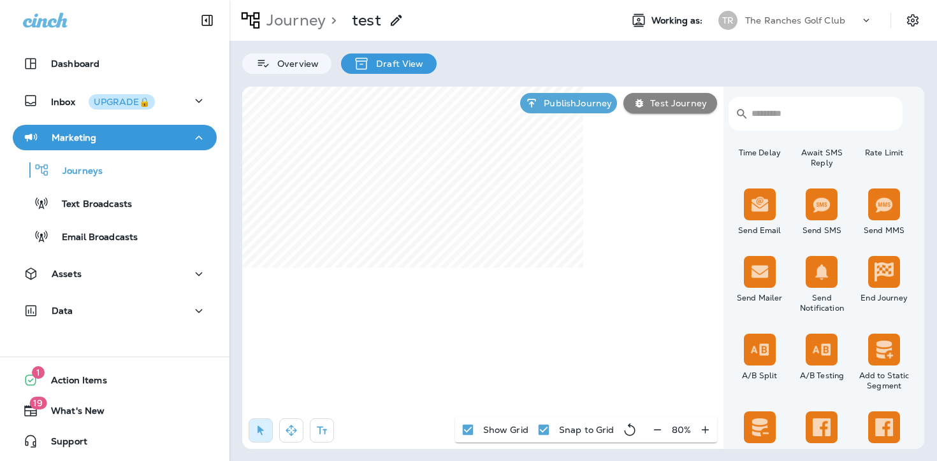
scroll to position [450, 0]
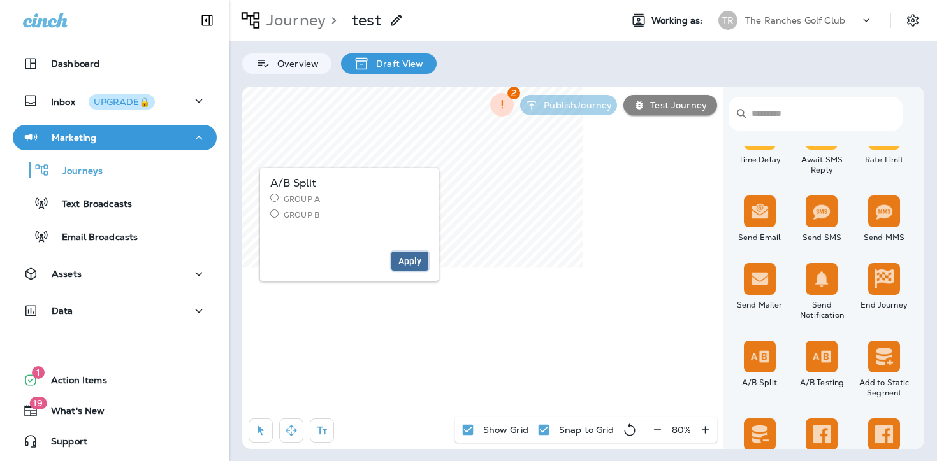
click at [412, 257] on span "Apply" at bounding box center [409, 261] width 23 height 9
click at [408, 257] on span "Apply" at bounding box center [409, 261] width 23 height 9
click at [655, 426] on icon "button" at bounding box center [657, 430] width 13 height 13
click at [655, 426] on icon "button" at bounding box center [658, 430] width 13 height 13
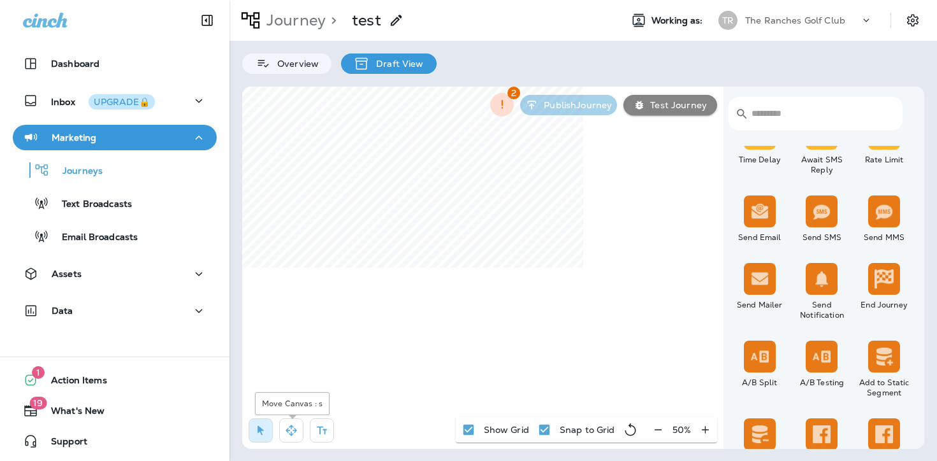
click at [300, 424] on button "button" at bounding box center [291, 431] width 24 height 24
click at [267, 427] on button "button" at bounding box center [261, 431] width 24 height 24
click at [500, 101] on icon "button" at bounding box center [501, 104] width 13 height 13
click at [495, 107] on div at bounding box center [468, 230] width 937 height 461
select select "********"
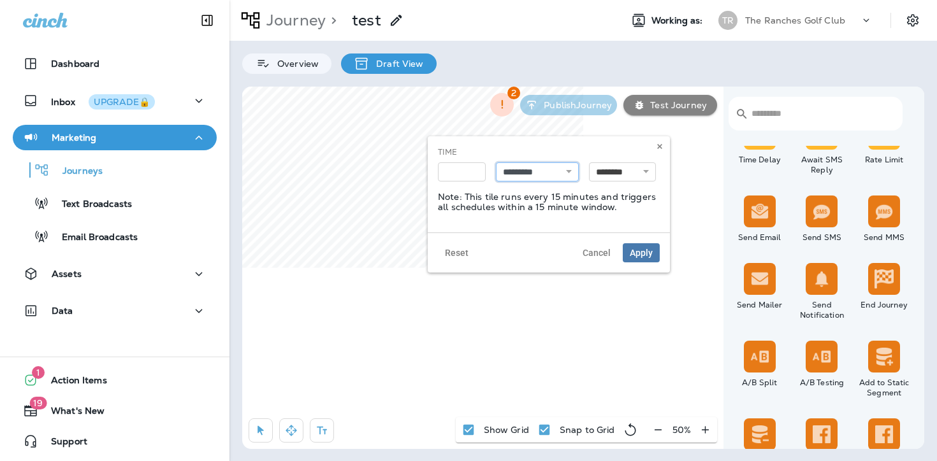
click at [555, 171] on select "********* ******* ****** *******" at bounding box center [537, 172] width 83 height 19
select select "****"
click at [496, 163] on select "********* ******* ****** *******" at bounding box center [537, 172] width 83 height 19
click at [594, 246] on button "Cancel" at bounding box center [596, 252] width 42 height 19
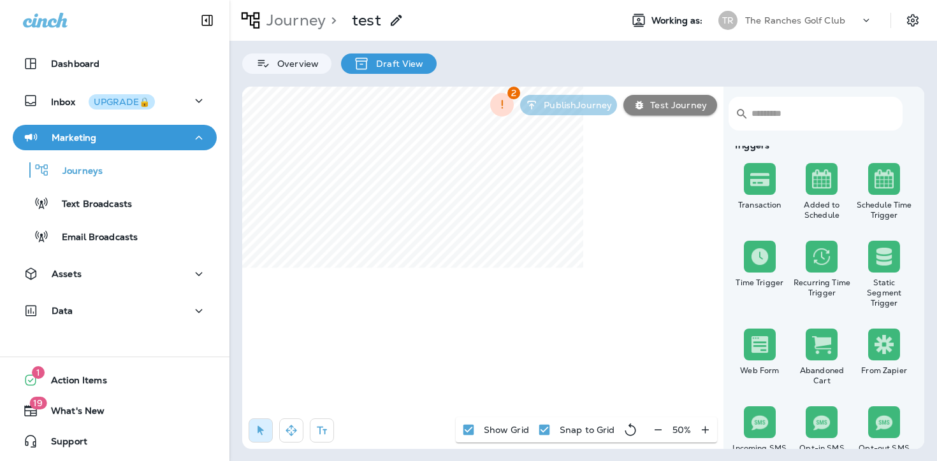
scroll to position [0, 0]
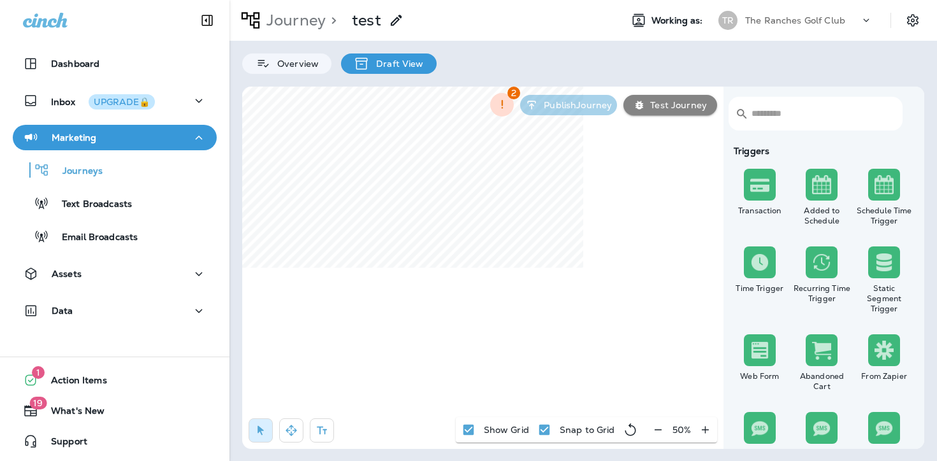
select select "********"
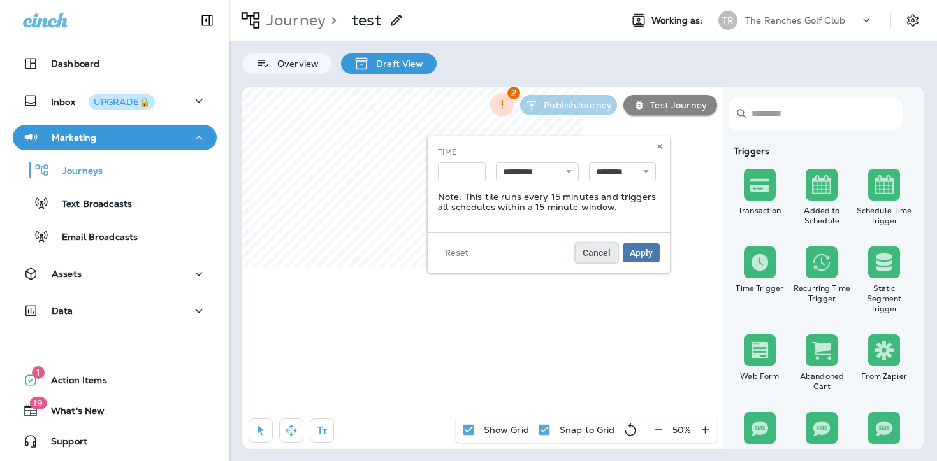
click at [602, 249] on span "Cancel" at bounding box center [596, 253] width 28 height 9
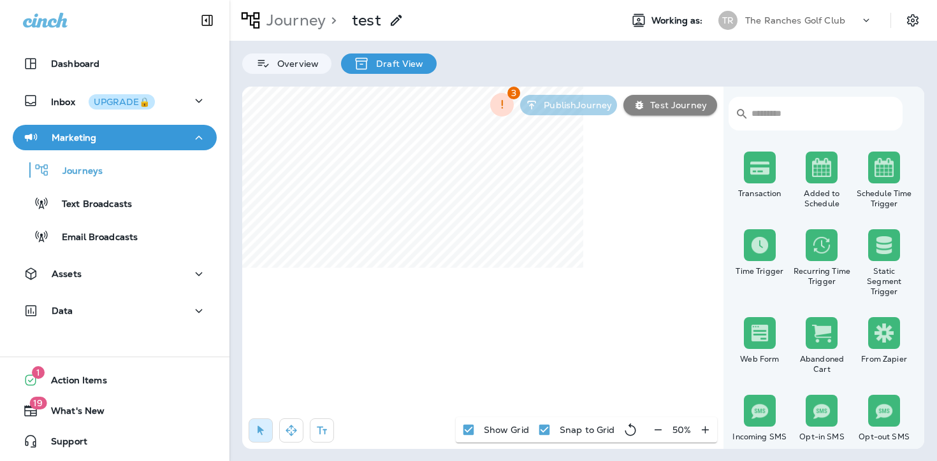
scroll to position [18, 0]
click at [888, 244] on img at bounding box center [883, 244] width 19 height 19
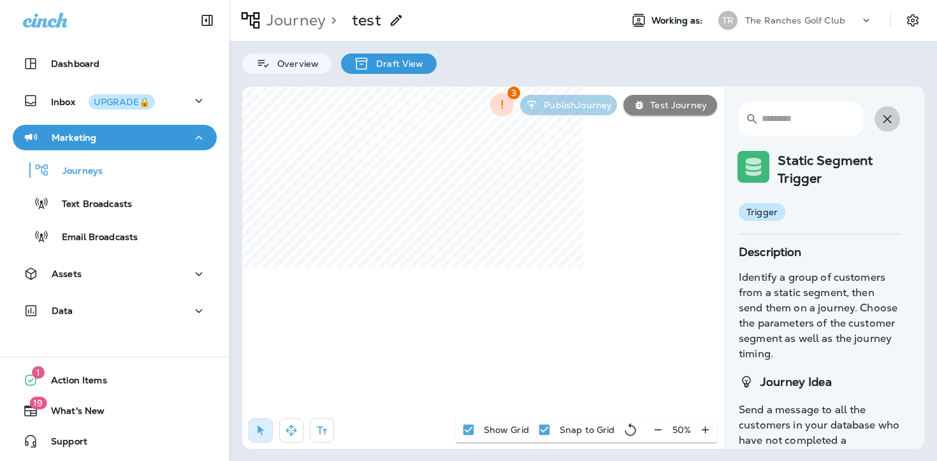
click at [883, 124] on icon "button" at bounding box center [886, 119] width 15 height 15
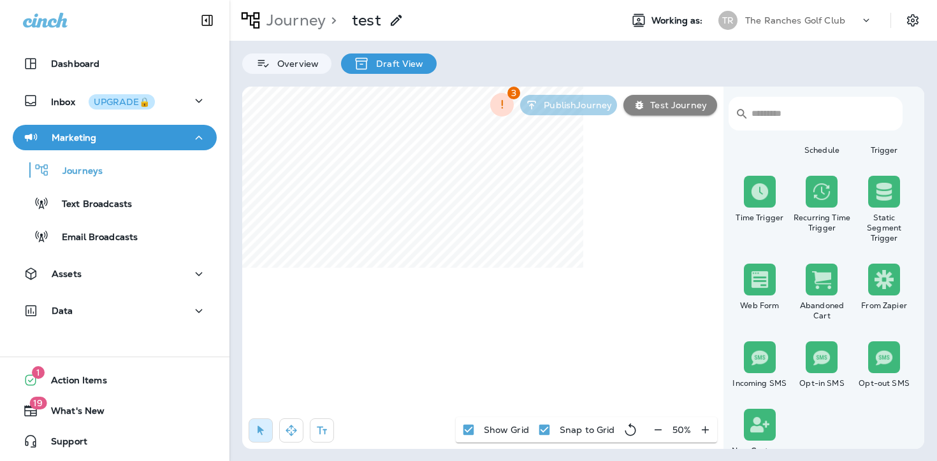
scroll to position [0, 0]
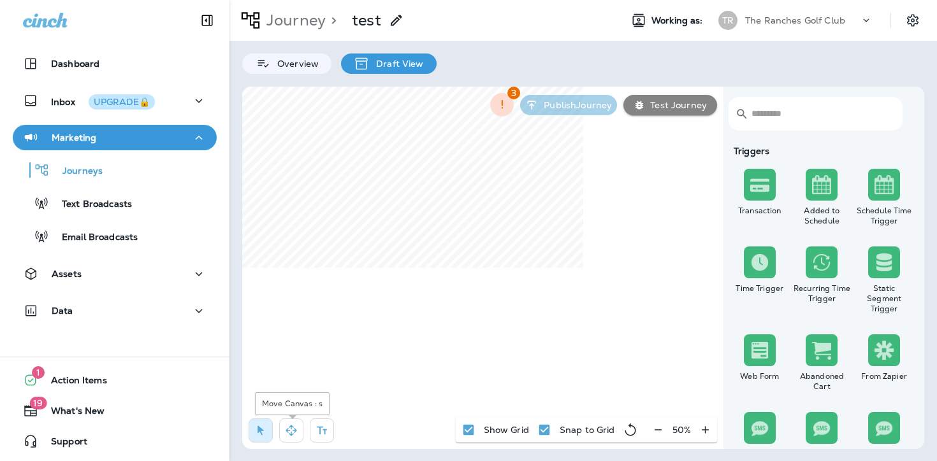
click at [288, 425] on icon "button" at bounding box center [291, 430] width 13 height 13
click at [255, 429] on icon "button" at bounding box center [260, 430] width 13 height 13
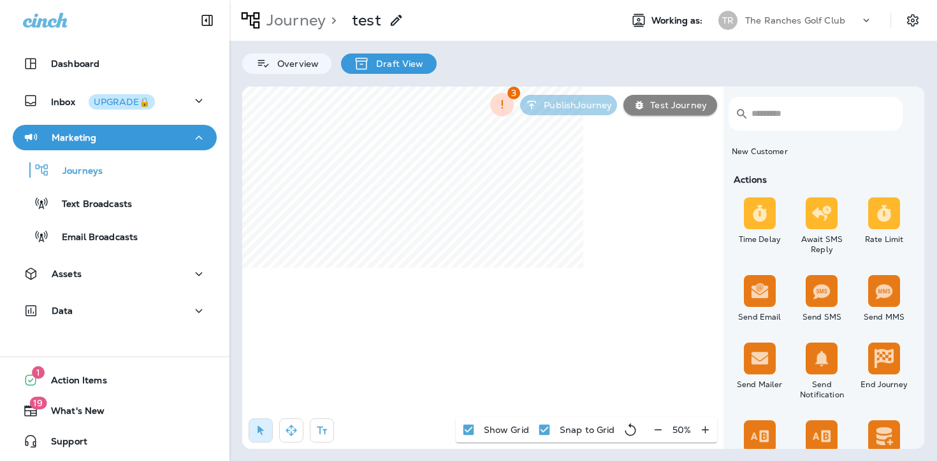
scroll to position [370, 0]
click at [753, 220] on img at bounding box center [759, 214] width 19 height 19
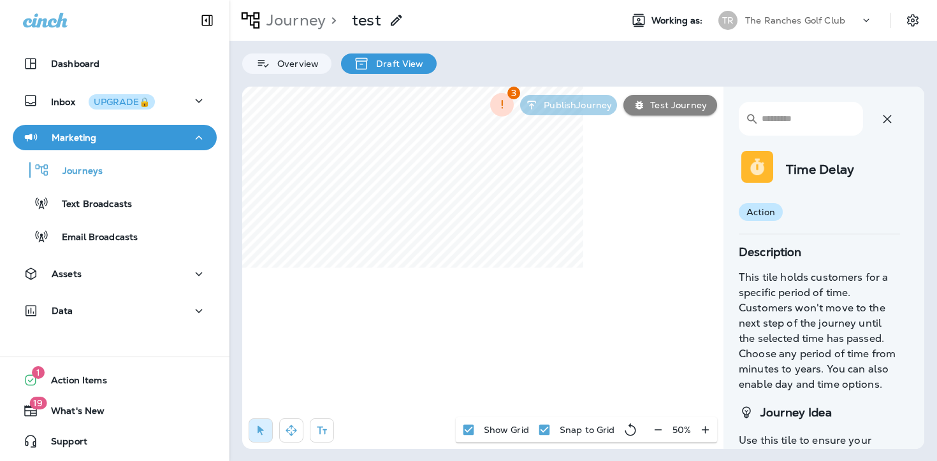
click at [895, 117] on button "button" at bounding box center [886, 118] width 25 height 25
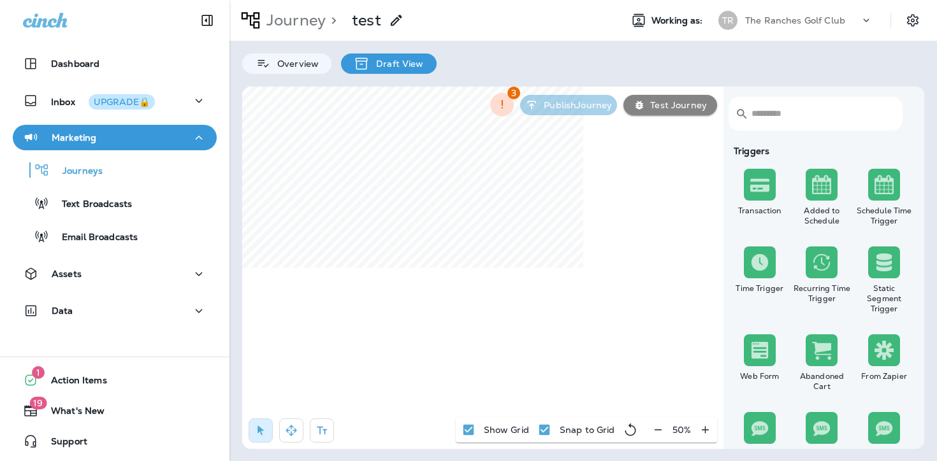
click at [661, 428] on div "50 %" at bounding box center [681, 429] width 71 height 25
click at [656, 431] on div "50 %" at bounding box center [681, 429] width 71 height 25
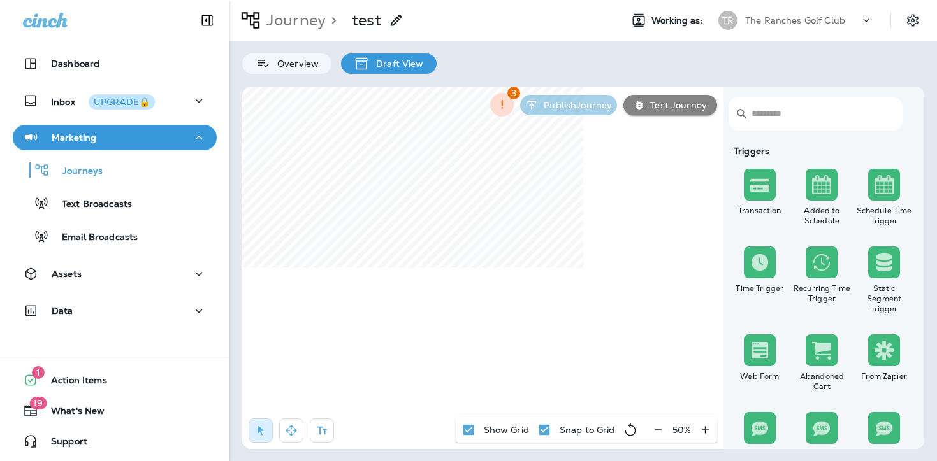
click at [656, 431] on div "50 %" at bounding box center [681, 429] width 71 height 25
click at [660, 428] on div "50 %" at bounding box center [681, 429] width 71 height 25
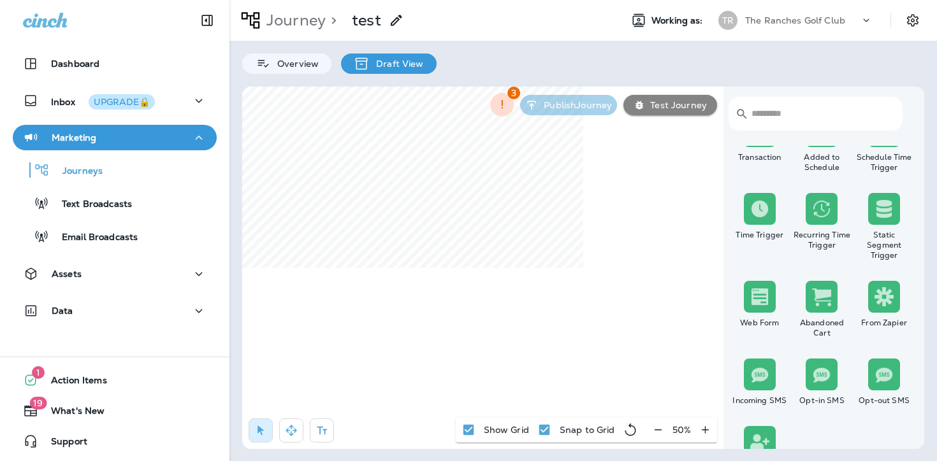
scroll to position [227, 0]
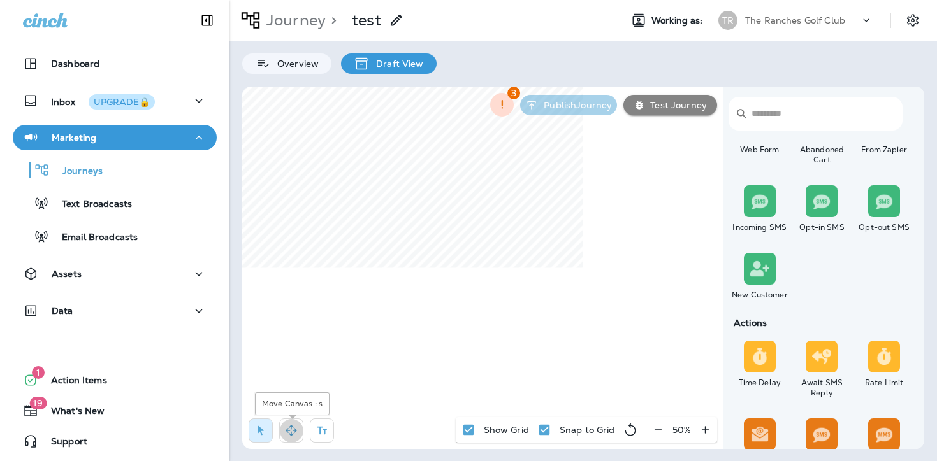
click at [292, 423] on button "button" at bounding box center [291, 431] width 24 height 24
select select "*****"
click at [261, 433] on icon "button" at bounding box center [260, 431] width 6 height 10
click at [287, 428] on icon "button" at bounding box center [291, 430] width 13 height 13
select select "*****"
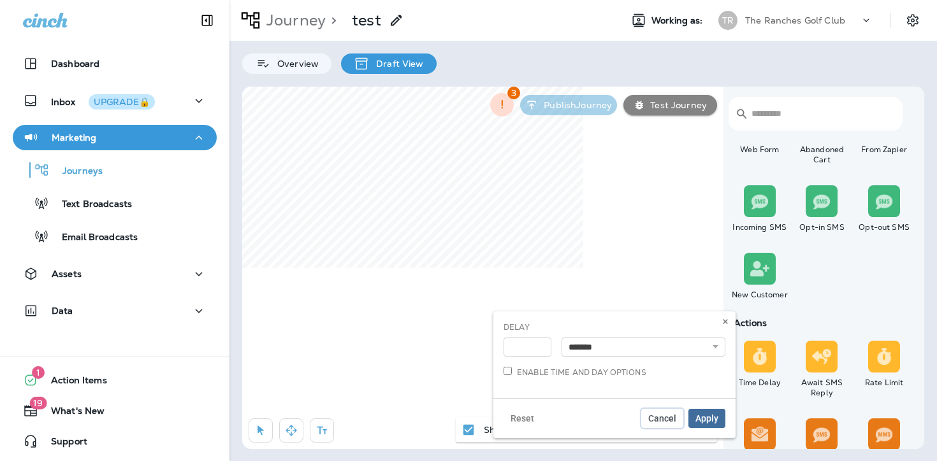
click at [663, 419] on span "Cancel" at bounding box center [662, 418] width 28 height 9
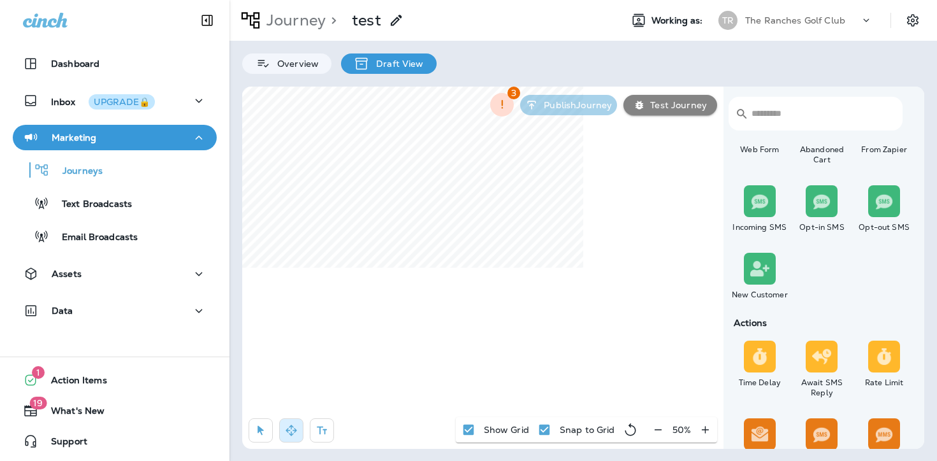
select select "*****"
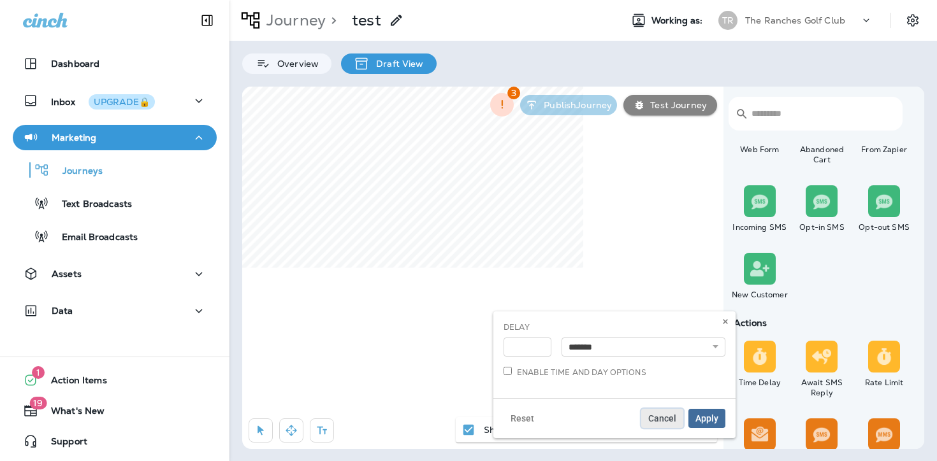
click at [667, 415] on span "Cancel" at bounding box center [662, 418] width 28 height 9
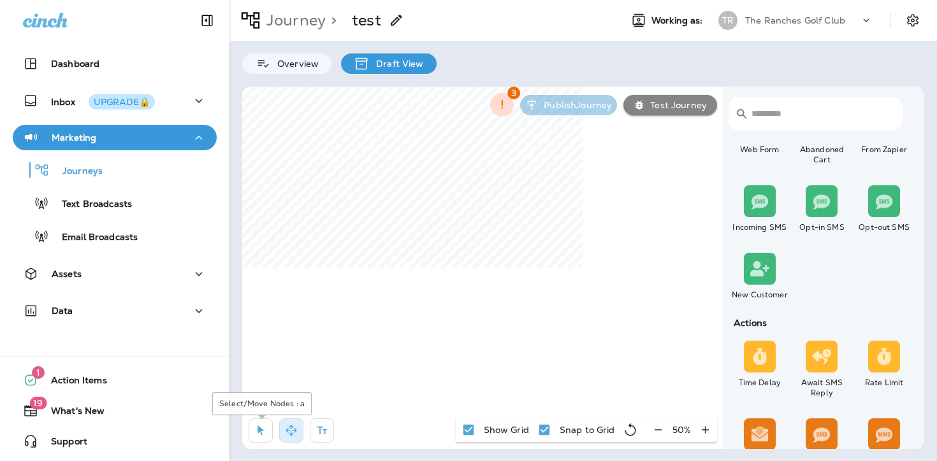
click at [259, 426] on icon "button" at bounding box center [260, 430] width 13 height 13
select select "*****"
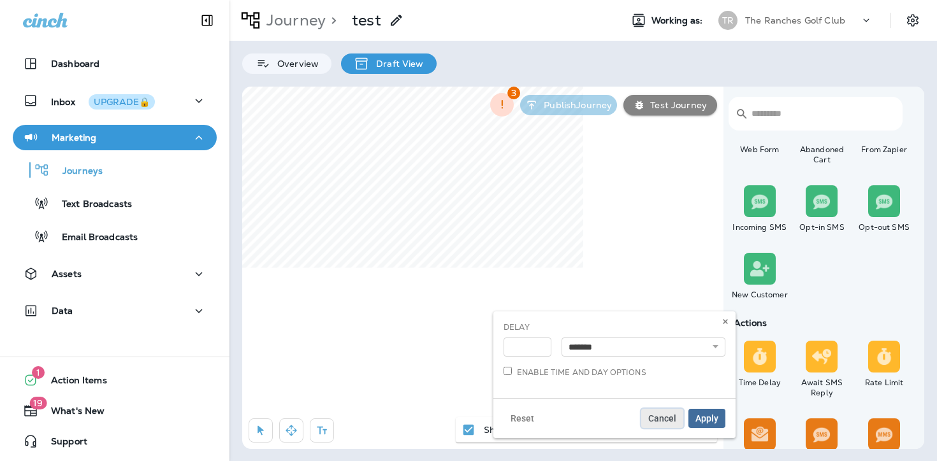
click at [656, 417] on span "Cancel" at bounding box center [662, 418] width 28 height 9
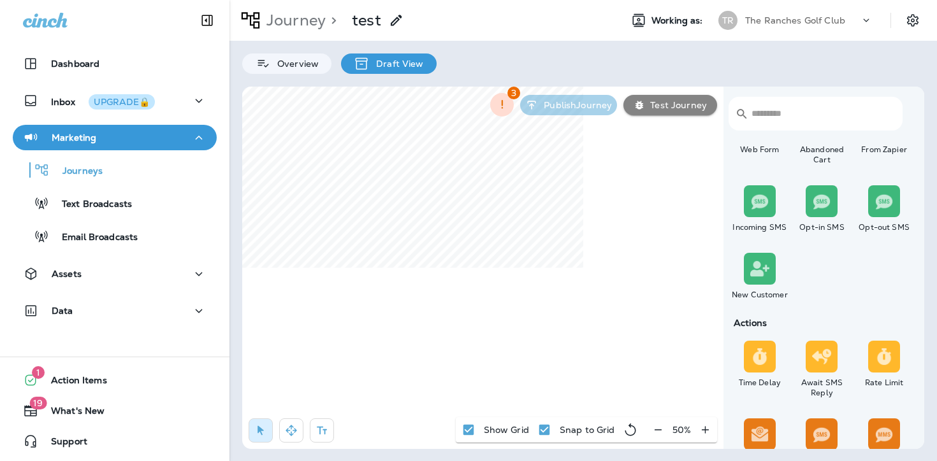
click at [704, 430] on icon "button" at bounding box center [705, 429] width 7 height 7
drag, startPoint x: 285, startPoint y: 433, endPoint x: 296, endPoint y: 425, distance: 13.3
click at [285, 432] on icon "button" at bounding box center [291, 430] width 13 height 13
click at [260, 430] on icon "button" at bounding box center [260, 431] width 6 height 10
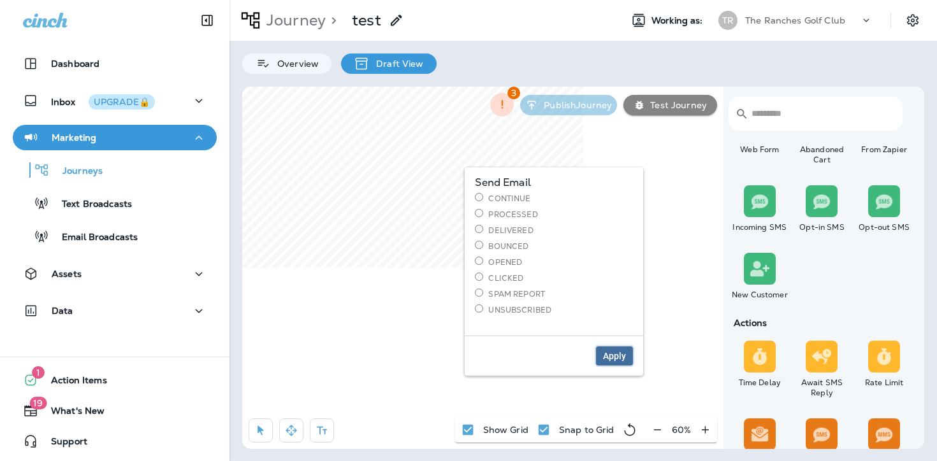
click at [606, 358] on span "Apply" at bounding box center [614, 356] width 23 height 9
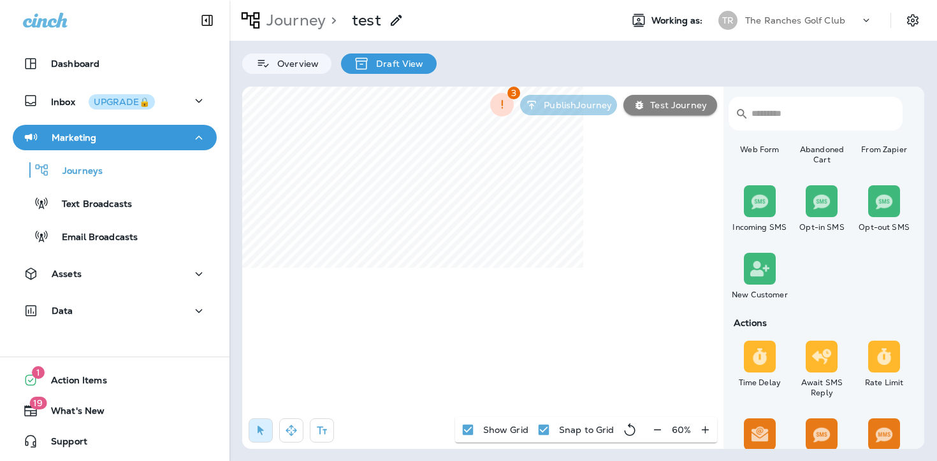
select select "*****"
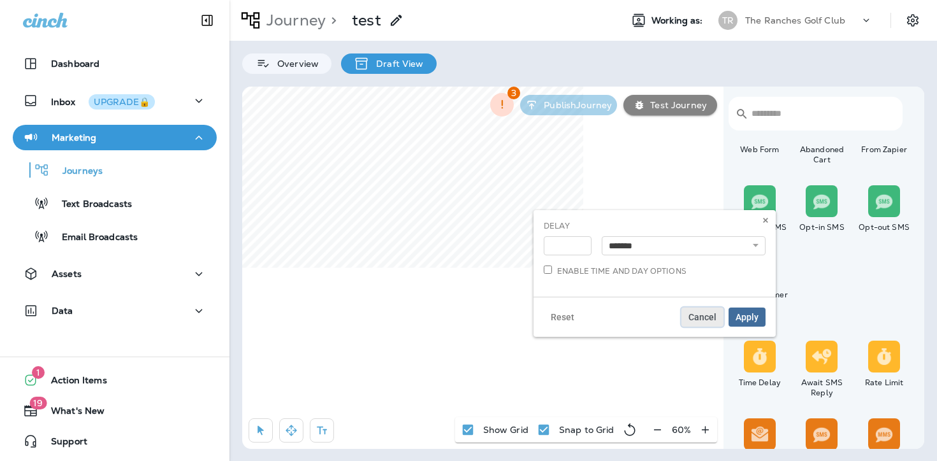
click at [706, 317] on span "Cancel" at bounding box center [702, 317] width 28 height 9
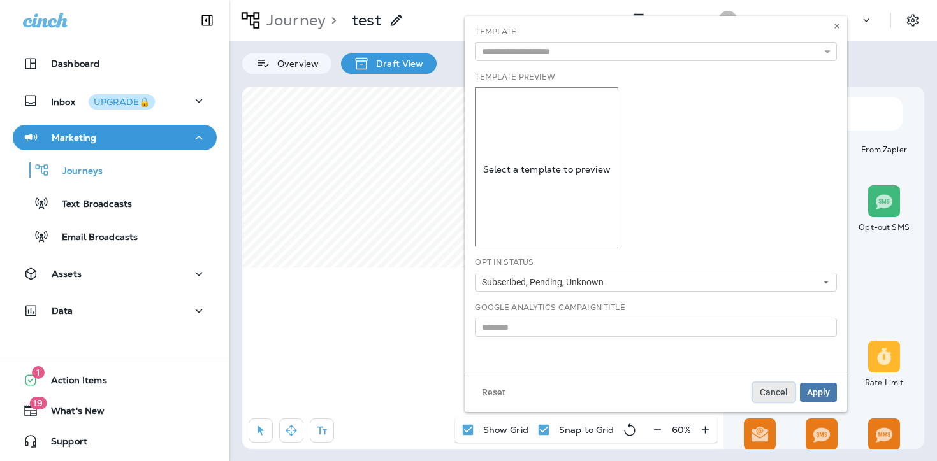
click at [784, 389] on span "Cancel" at bounding box center [774, 392] width 28 height 9
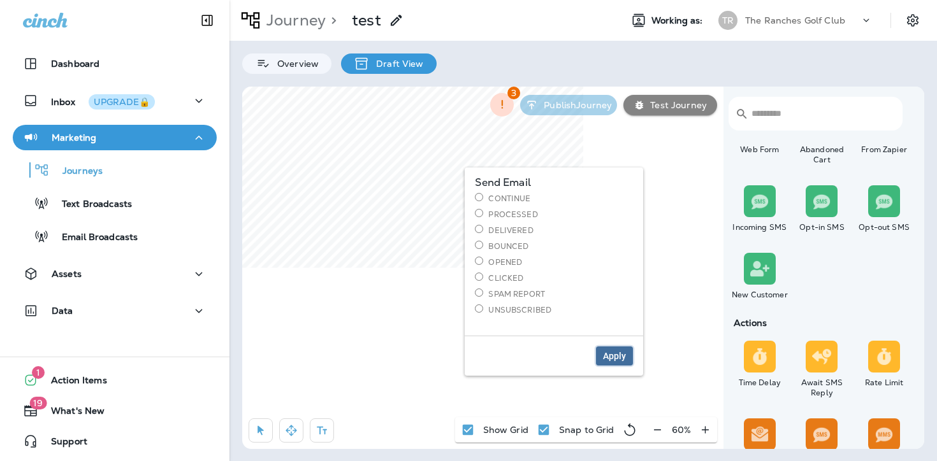
click at [623, 354] on span "Apply" at bounding box center [614, 356] width 23 height 9
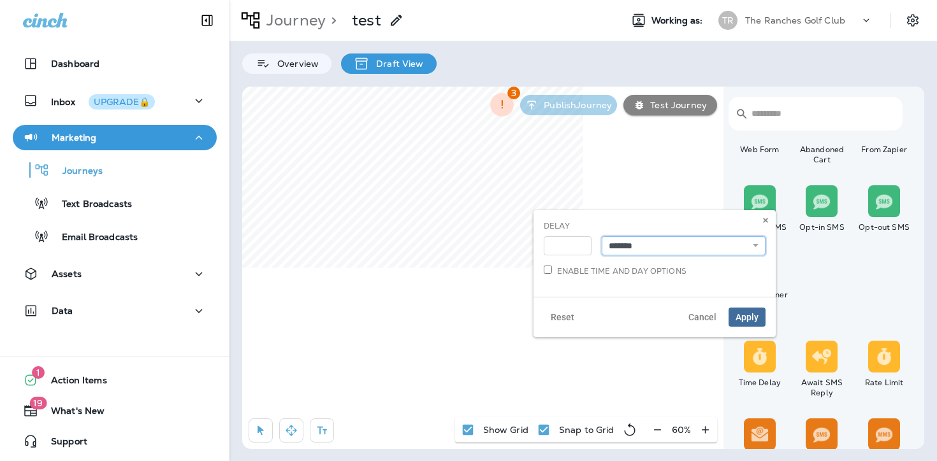
click at [695, 245] on select "**********" at bounding box center [684, 245] width 164 height 19
select select "****"
click at [602, 236] on select "**********" at bounding box center [684, 245] width 164 height 19
click at [583, 248] on input "*" at bounding box center [568, 245] width 48 height 19
type input "*"
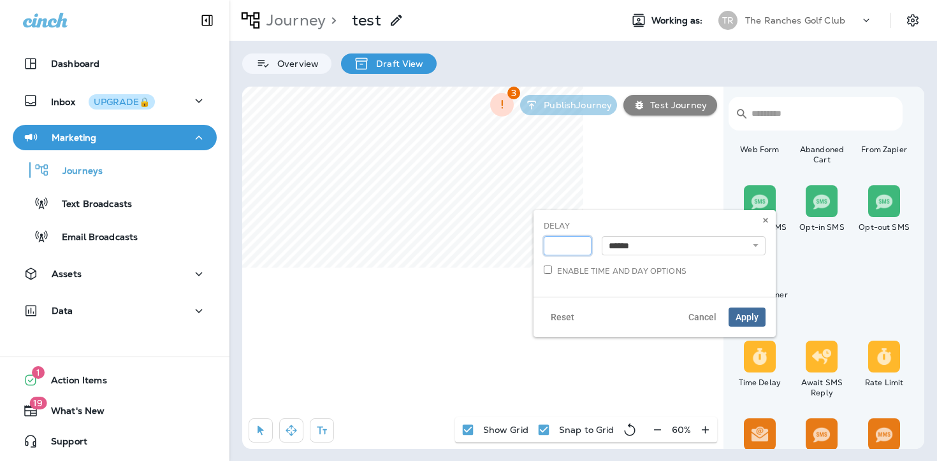
click at [582, 244] on input "*" at bounding box center [568, 245] width 48 height 19
click at [742, 317] on span "Apply" at bounding box center [746, 317] width 23 height 9
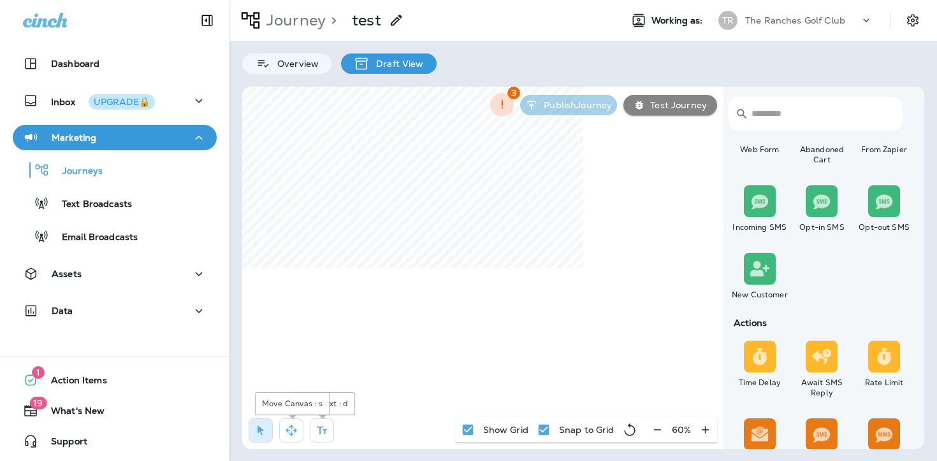
click at [278, 426] on div at bounding box center [294, 434] width 105 height 31
click at [293, 425] on icon "button" at bounding box center [291, 430] width 13 height 13
click at [263, 430] on icon "button" at bounding box center [260, 430] width 13 height 13
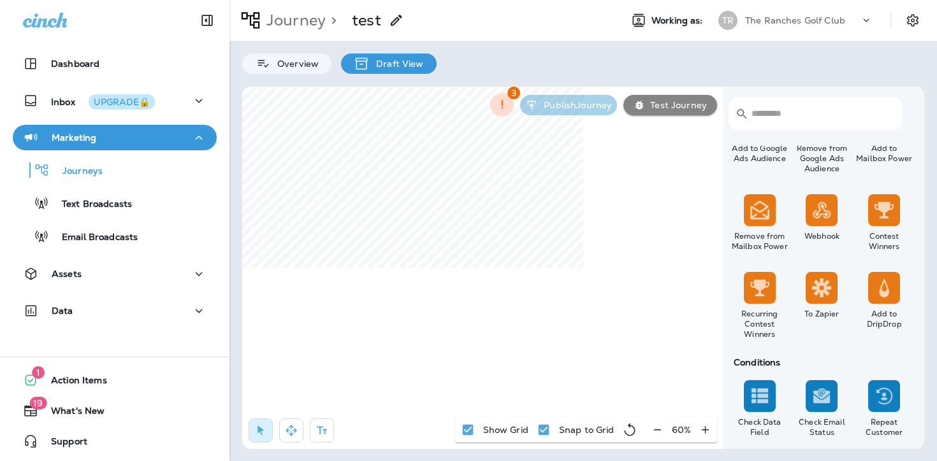
scroll to position [919, 0]
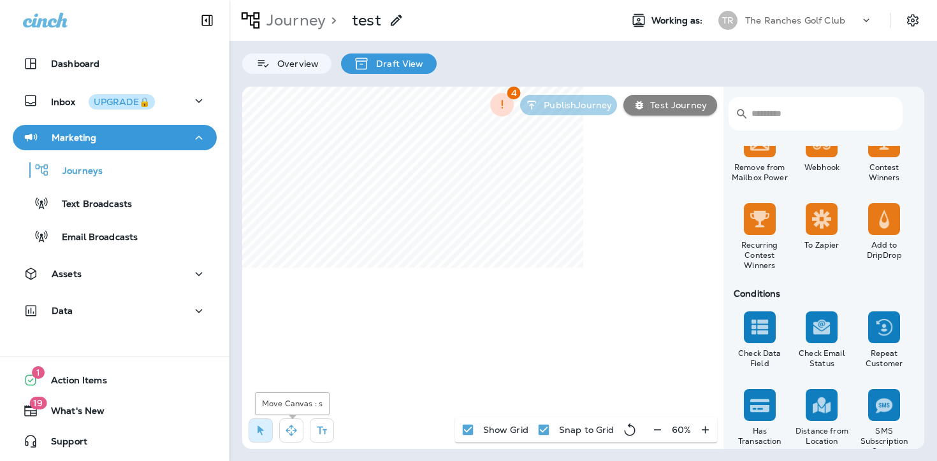
click at [287, 424] on icon "button" at bounding box center [291, 430] width 13 height 13
click at [256, 426] on icon "button" at bounding box center [260, 430] width 13 height 13
drag, startPoint x: 293, startPoint y: 431, endPoint x: 293, endPoint y: 392, distance: 38.9
click at [293, 431] on icon "button" at bounding box center [290, 430] width 11 height 11
click at [263, 427] on icon "button" at bounding box center [260, 430] width 13 height 13
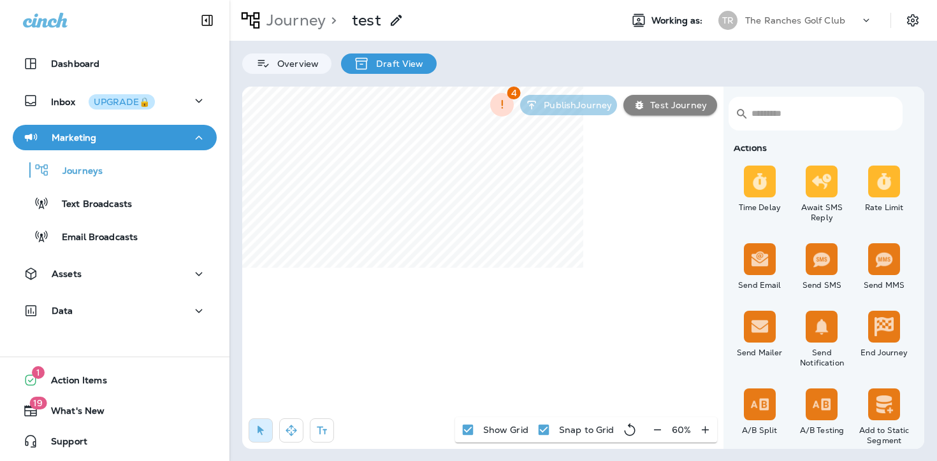
scroll to position [391, 0]
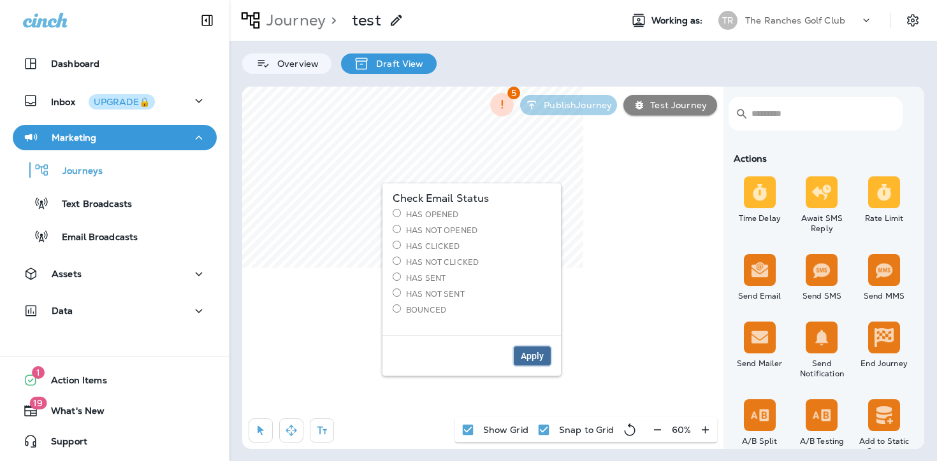
click at [533, 354] on span "Apply" at bounding box center [532, 356] width 23 height 9
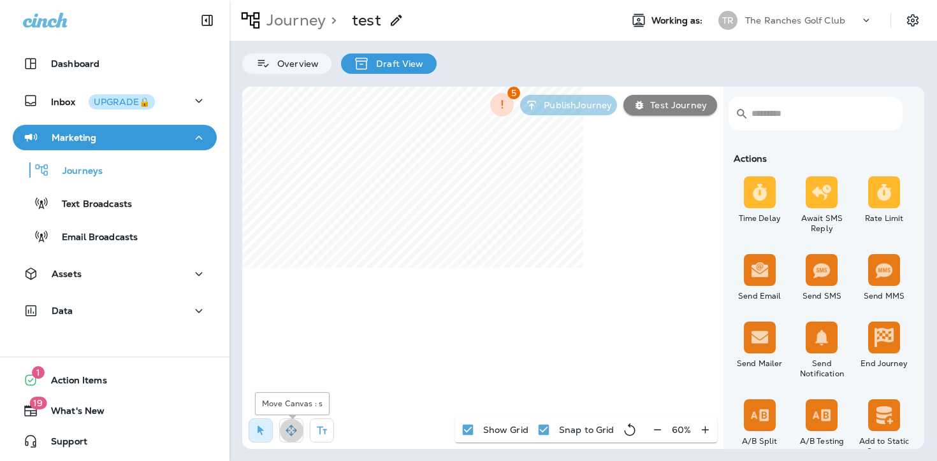
click at [293, 430] on icon "button" at bounding box center [291, 430] width 13 height 13
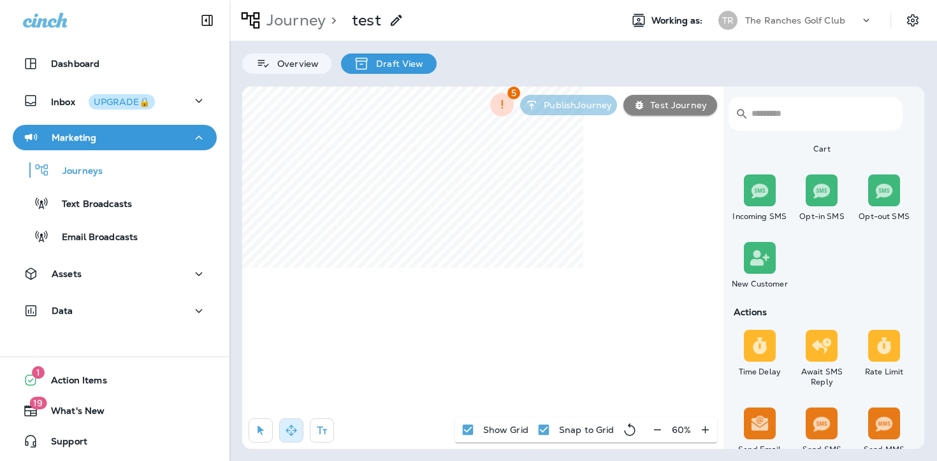
scroll to position [238, 0]
click at [584, 319] on div "​ ​ Triggers Transaction Added to Schedule Schedule Time Trigger Time Trigger R…" at bounding box center [583, 268] width 682 height 363
click at [271, 424] on button "button" at bounding box center [261, 431] width 24 height 24
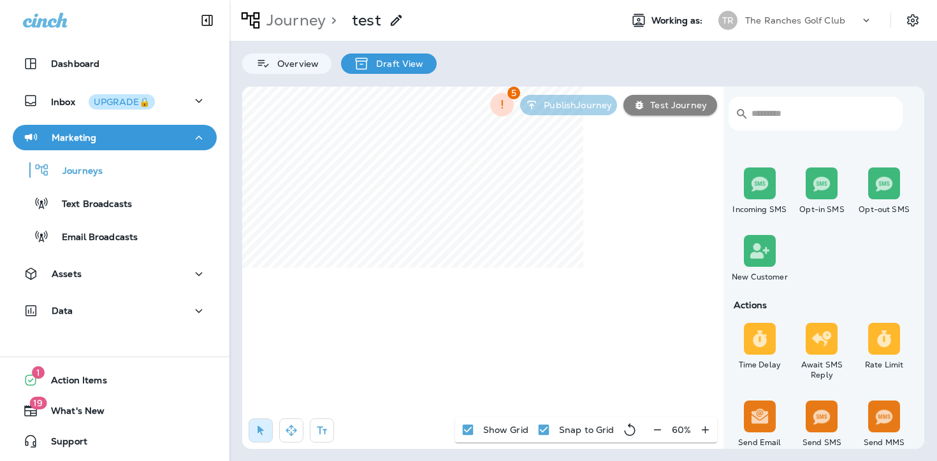
scroll to position [264, 0]
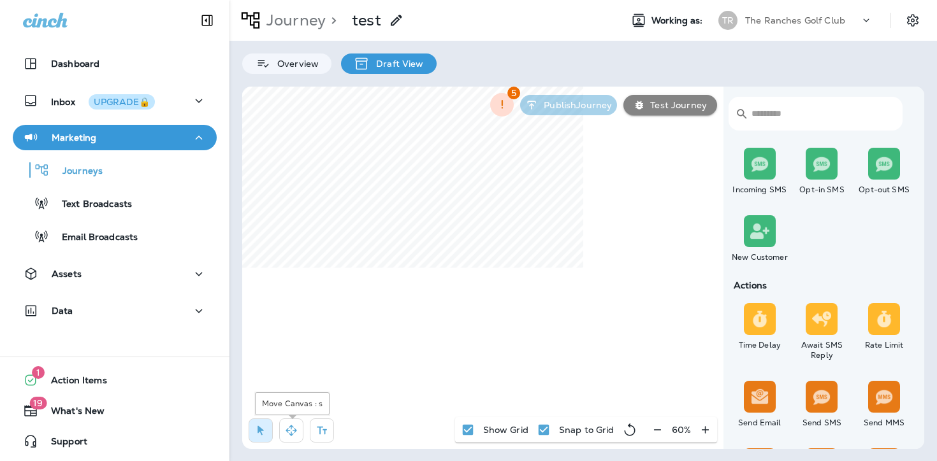
click at [292, 430] on icon "button" at bounding box center [291, 430] width 13 height 13
click at [270, 427] on button "button" at bounding box center [261, 431] width 24 height 24
click at [295, 431] on icon "button" at bounding box center [290, 430] width 11 height 11
click at [256, 430] on icon "button" at bounding box center [260, 430] width 13 height 13
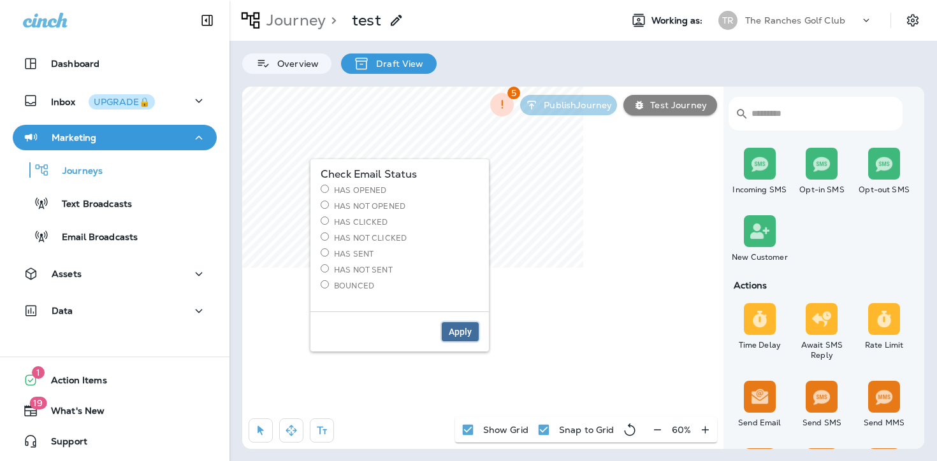
click at [451, 329] on span "Apply" at bounding box center [460, 332] width 23 height 9
